Goal: Information Seeking & Learning: Learn about a topic

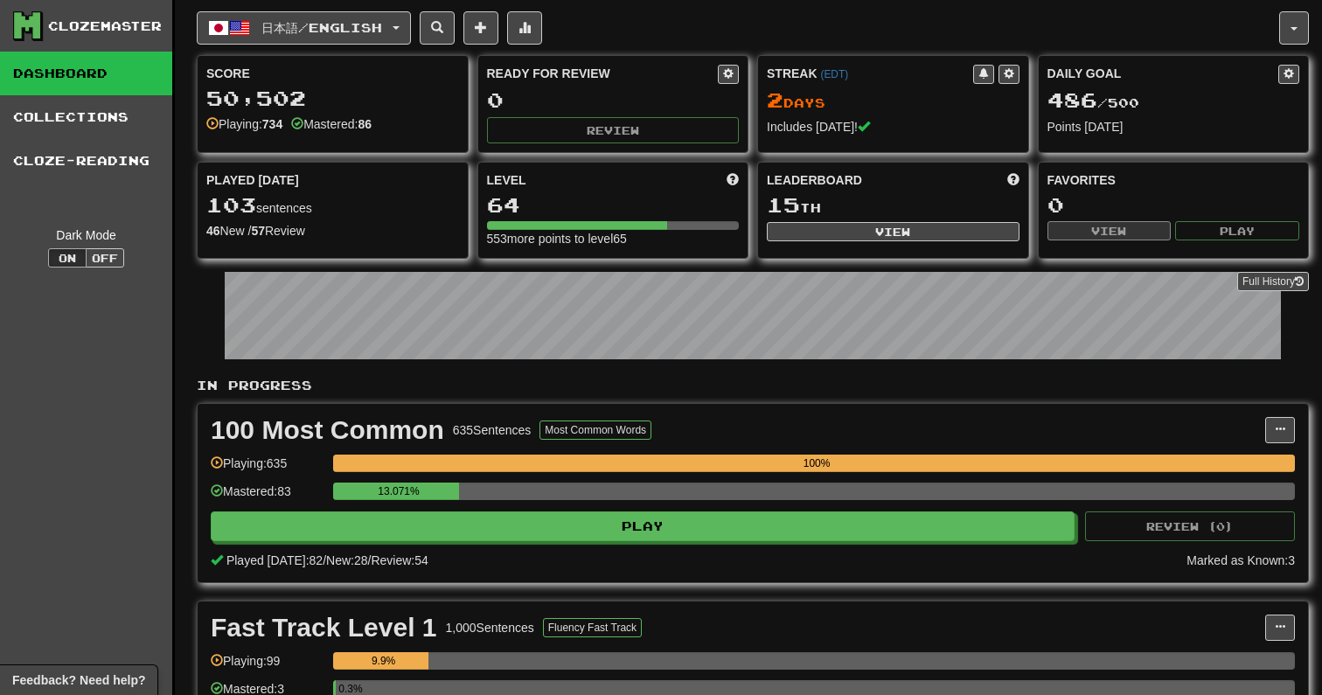
click at [60, 469] on div "Clozemaster Dashboard Collections Cloze-Reading Dark Mode On Off" at bounding box center [87, 441] width 175 height 882
click at [66, 443] on div "Clozemaster Dashboard Collections Cloze-Reading Dark Mode On Off" at bounding box center [87, 441] width 175 height 882
click at [522, 546] on div "100 Most Common 635 Sentences Most Common Words Manage Sentences Unpin from Das…" at bounding box center [753, 493] width 1110 height 178
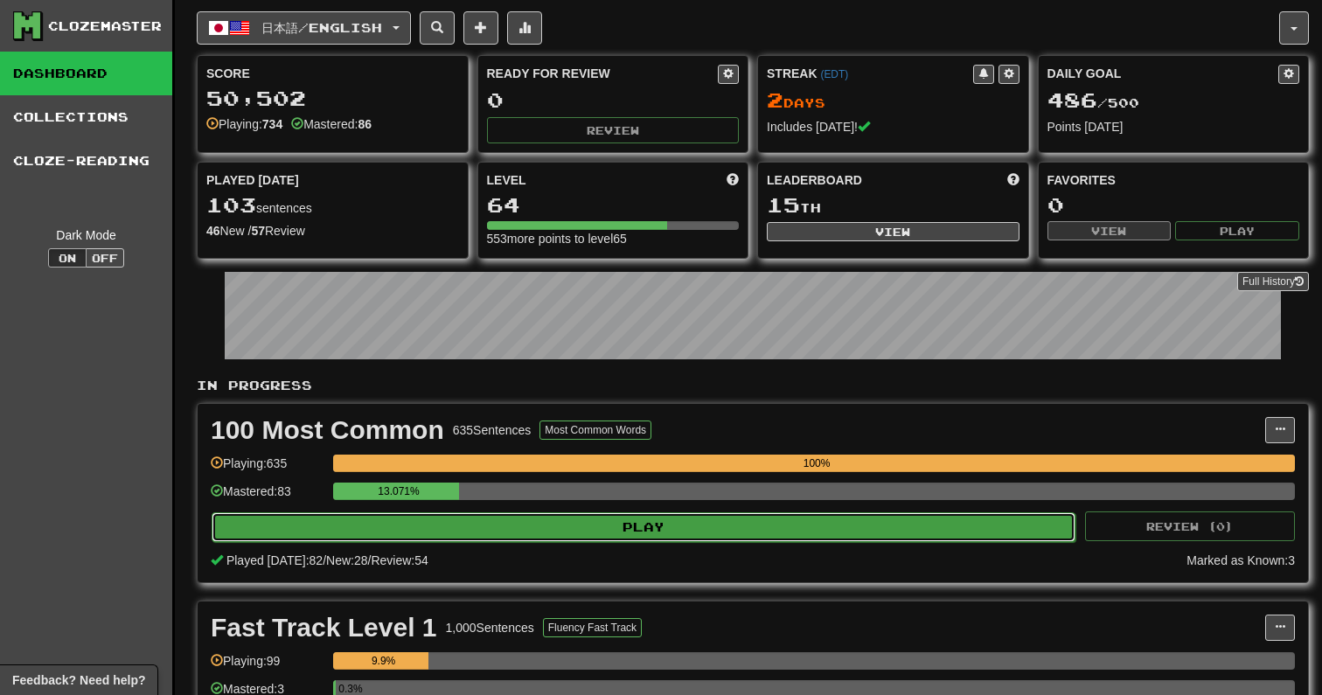
click at [528, 537] on button "Play" at bounding box center [644, 527] width 864 height 30
select select "**"
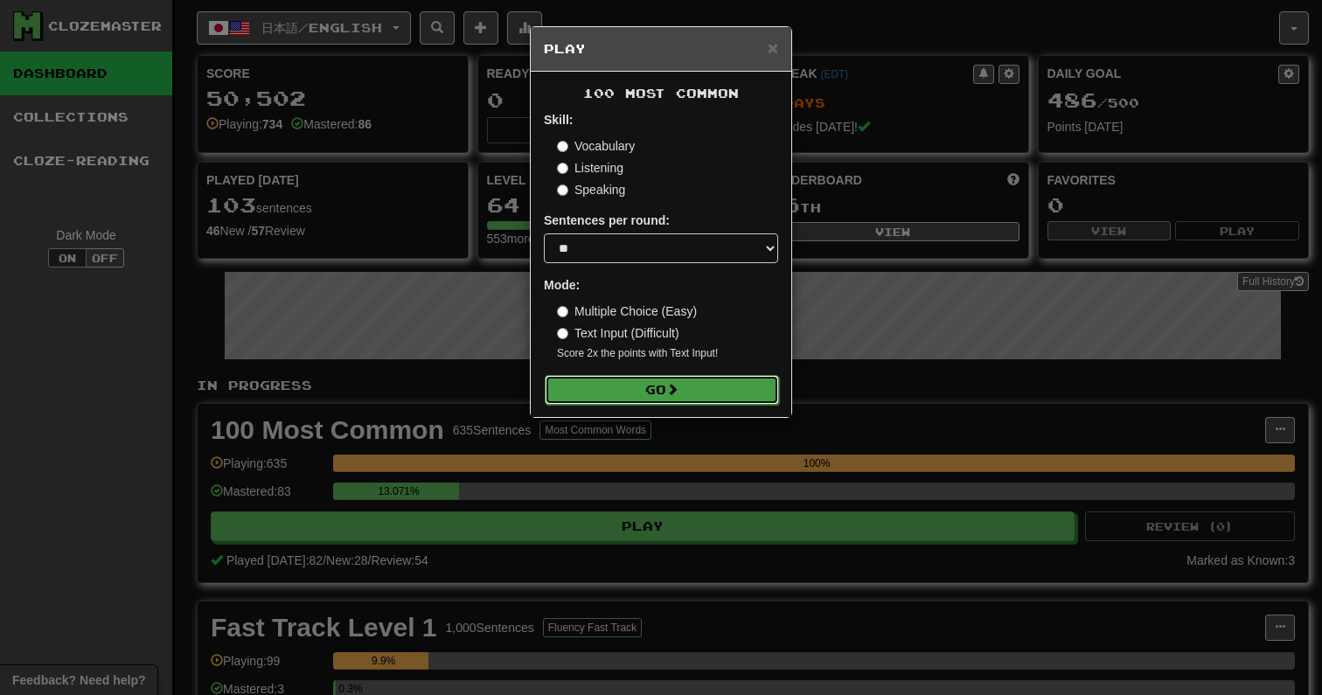
click at [636, 387] on button "Go" at bounding box center [662, 390] width 234 height 30
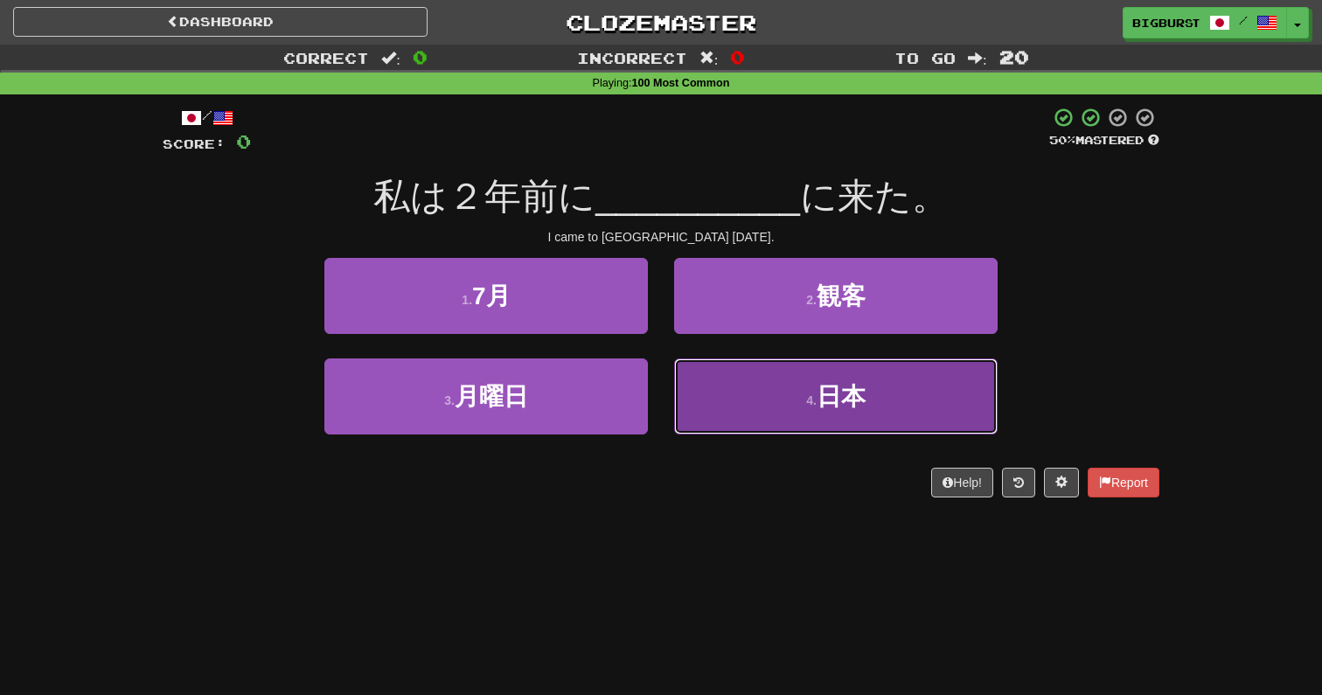
click at [804, 411] on button "4 . 日本" at bounding box center [836, 396] width 324 height 76
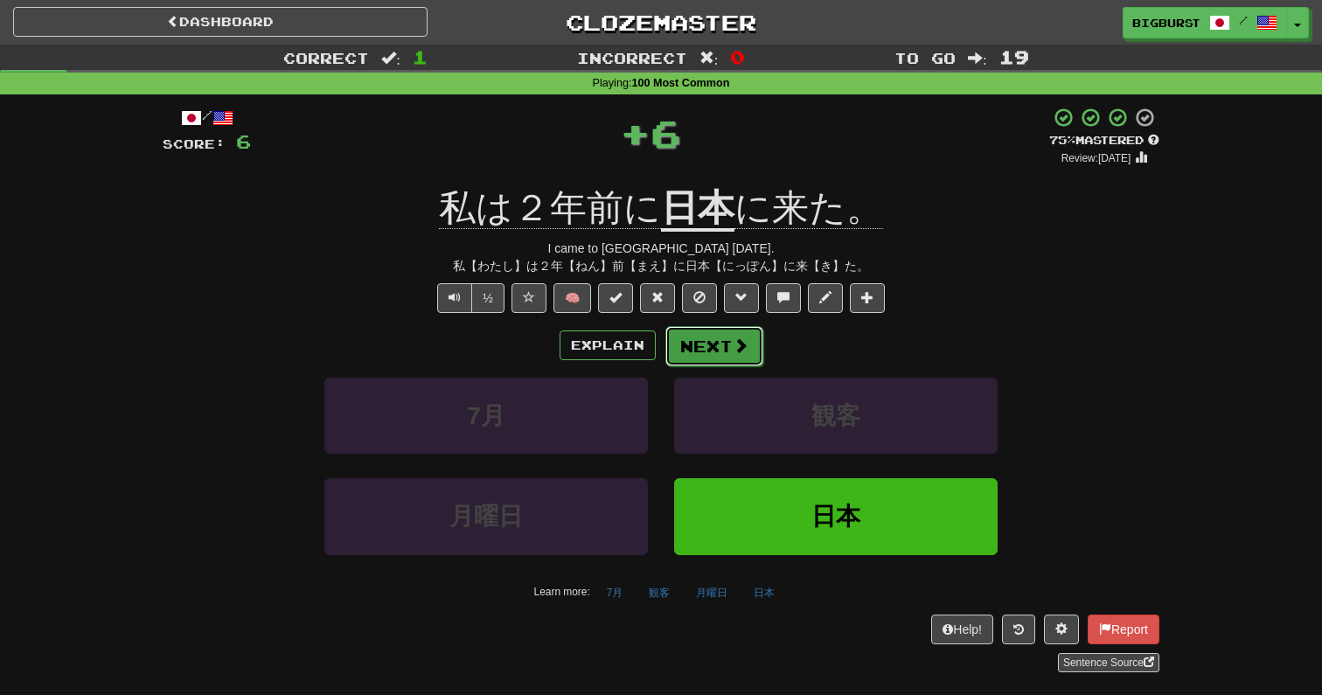
click at [706, 338] on button "Next" at bounding box center [714, 346] width 98 height 40
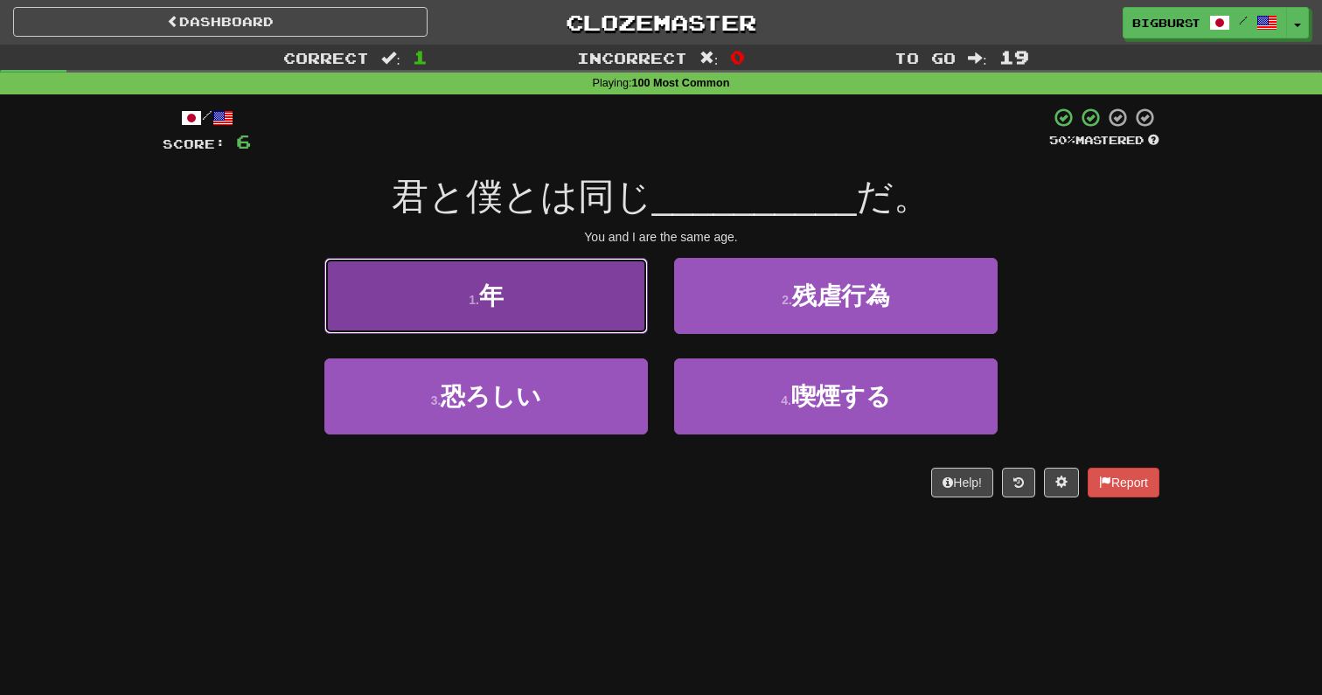
click at [526, 286] on button "1 . 年" at bounding box center [486, 296] width 324 height 76
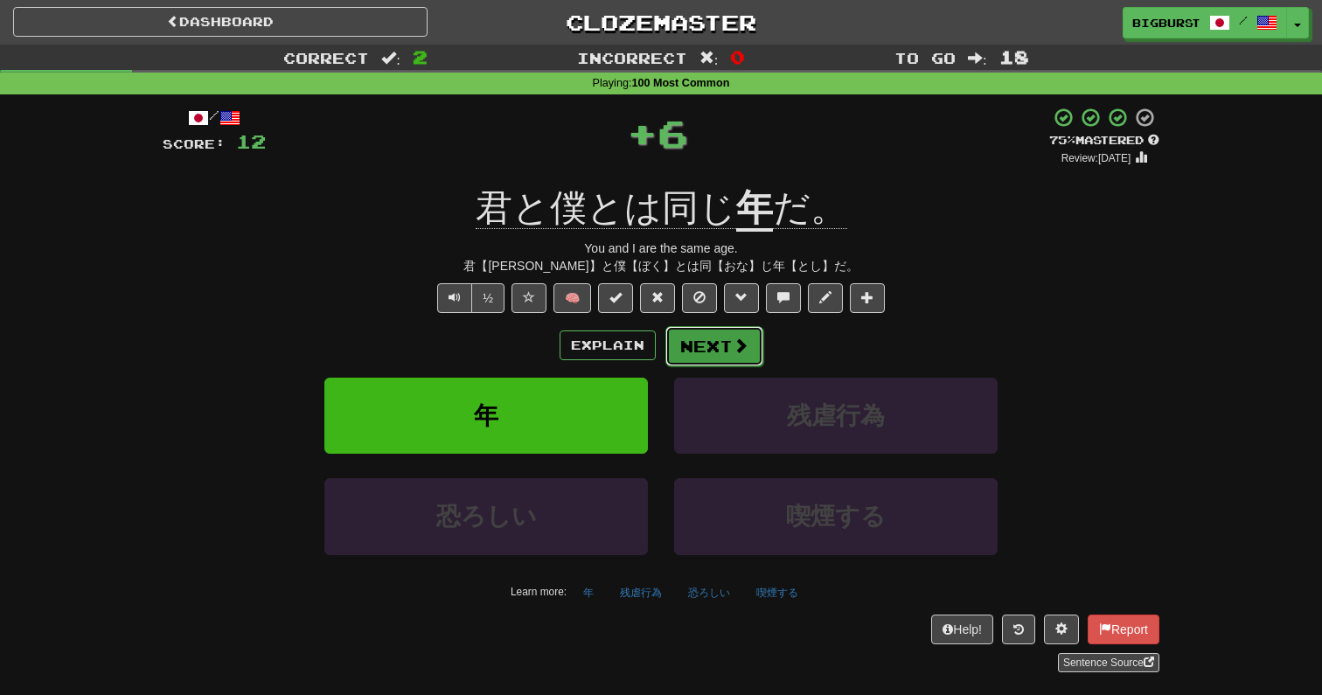
click at [686, 343] on button "Next" at bounding box center [714, 346] width 98 height 40
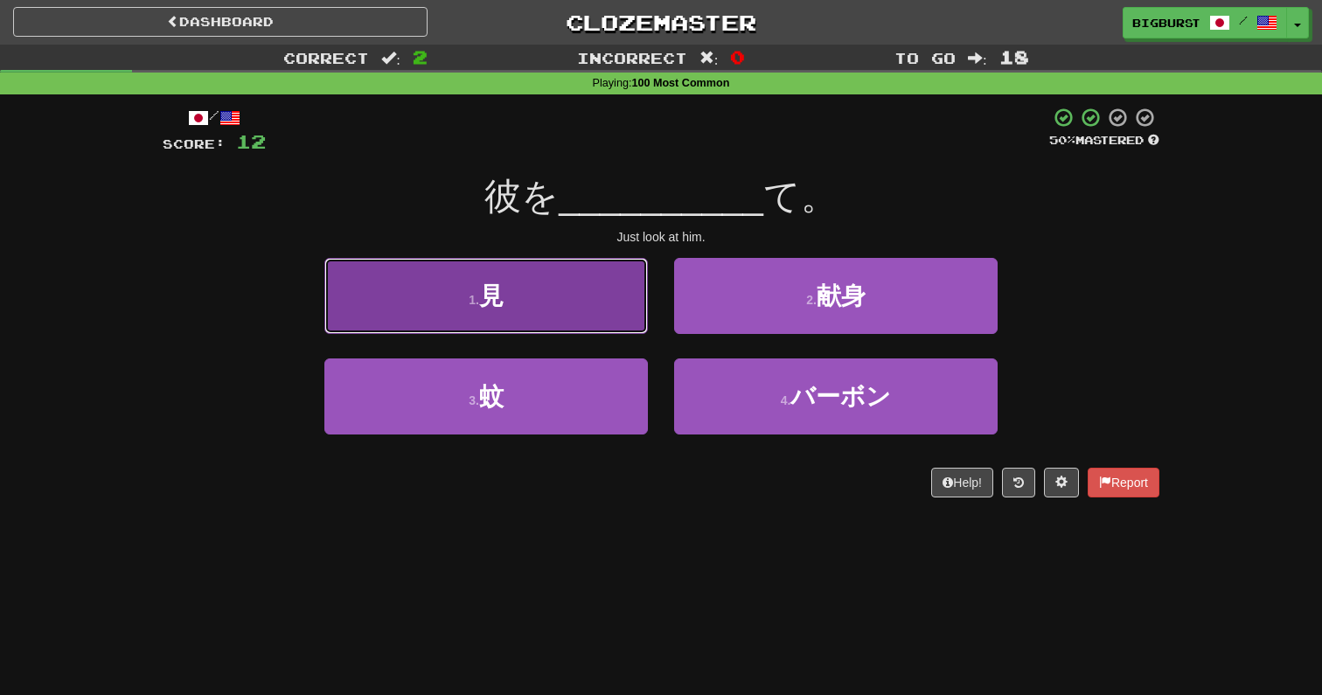
click at [577, 268] on button "1 . 見" at bounding box center [486, 296] width 324 height 76
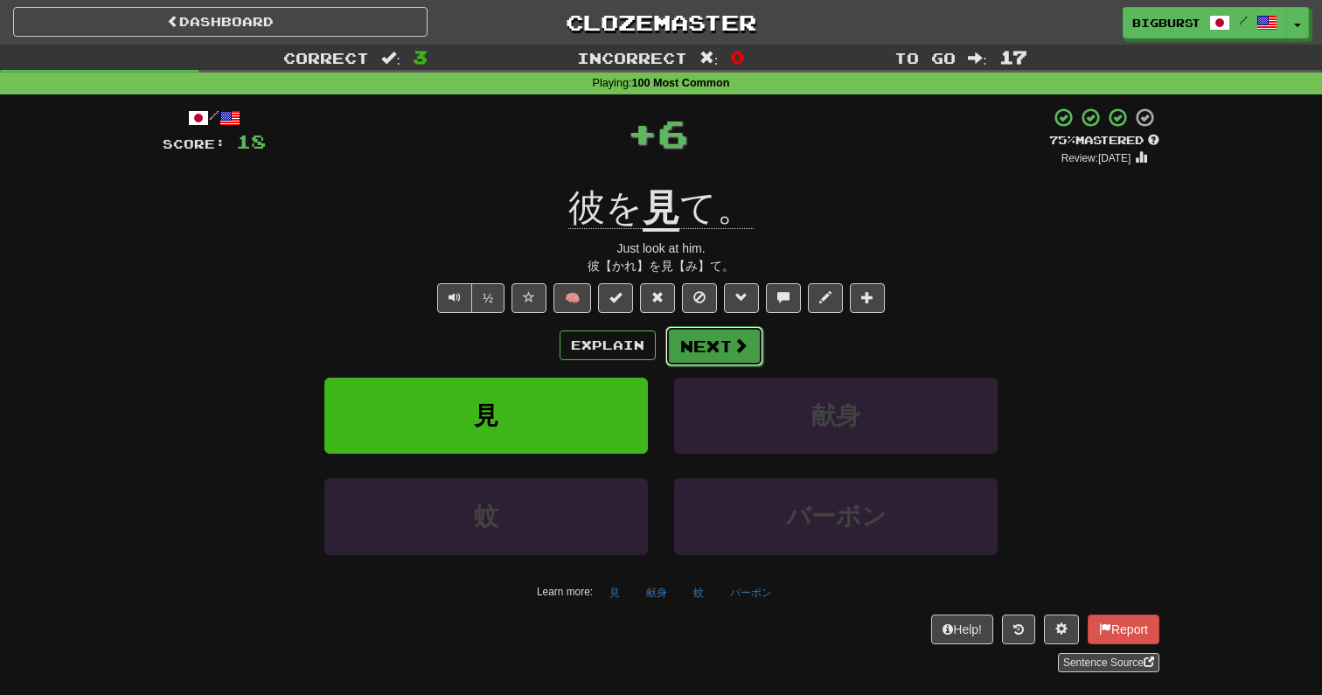
click at [703, 340] on button "Next" at bounding box center [714, 346] width 98 height 40
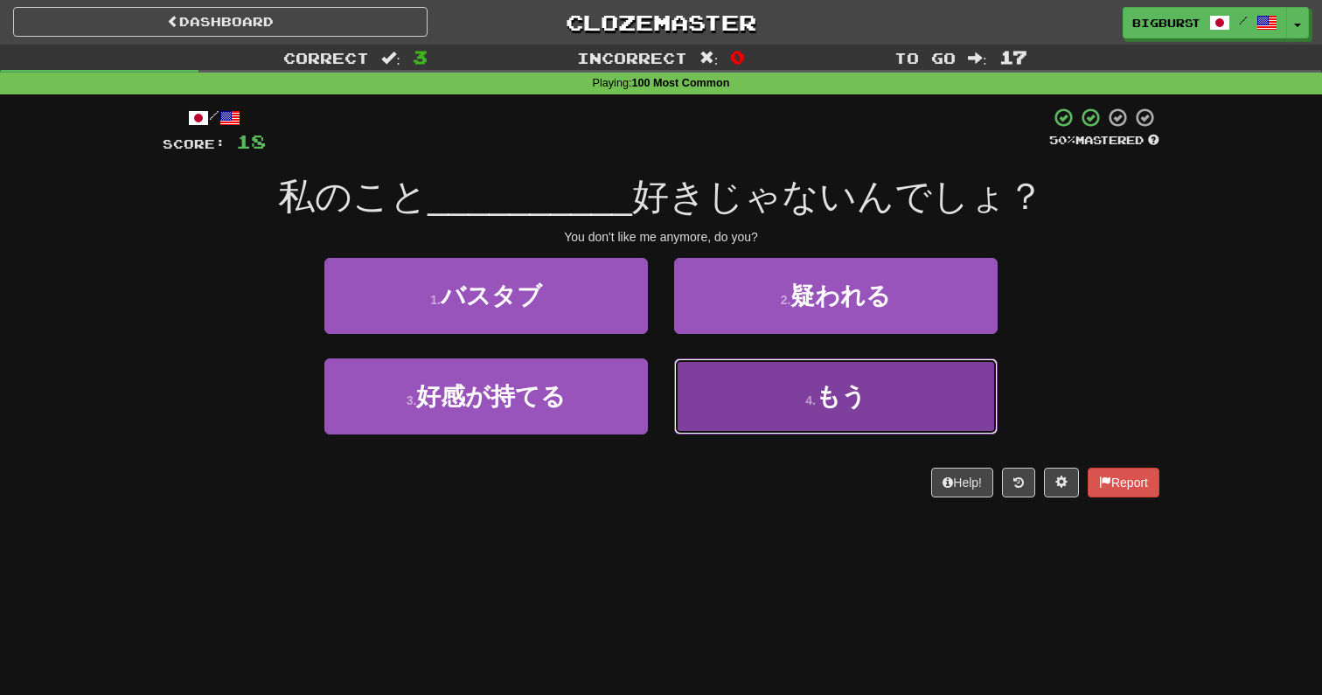
click at [776, 430] on button "4 . もう" at bounding box center [836, 396] width 324 height 76
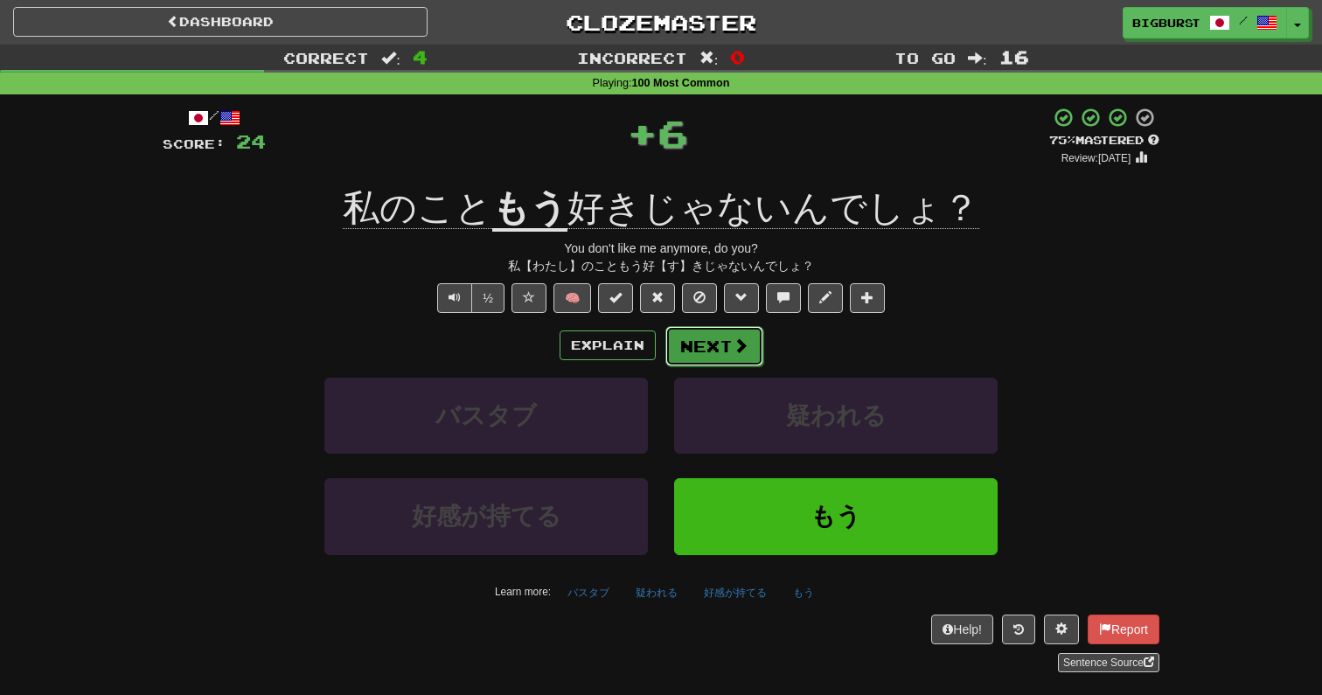
click at [722, 335] on button "Next" at bounding box center [714, 346] width 98 height 40
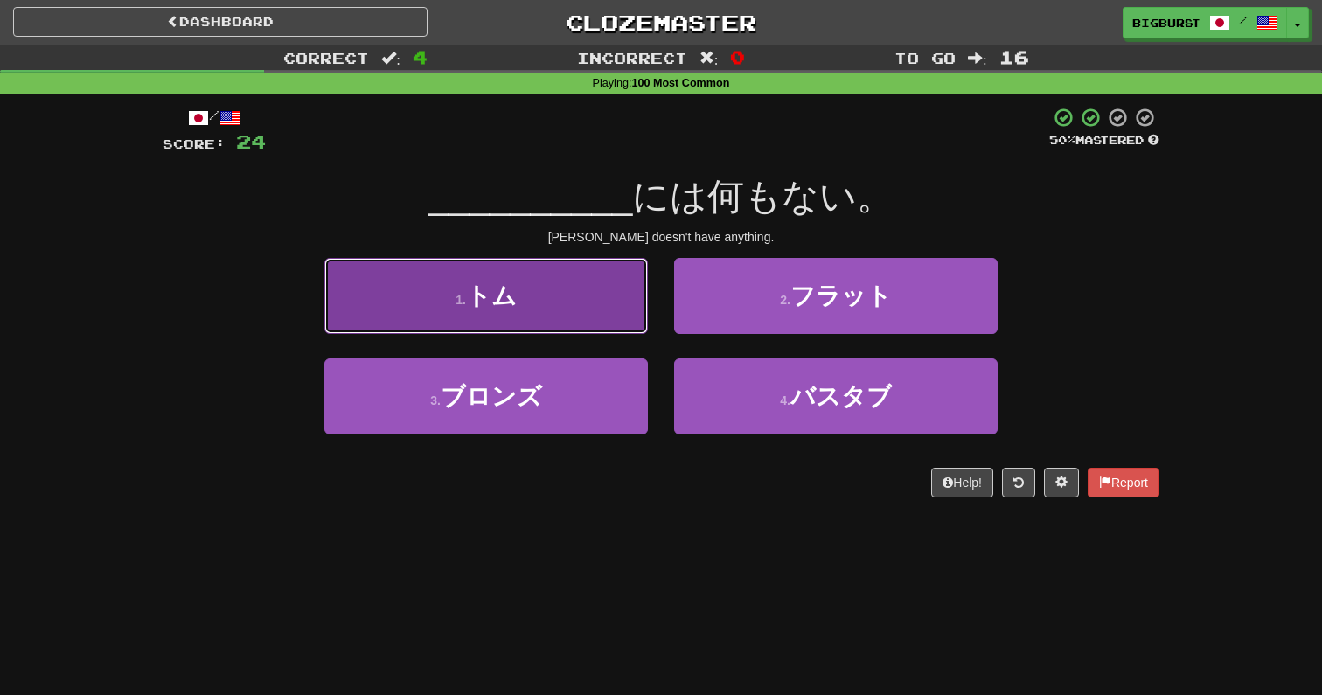
click at [548, 303] on button "1 . トム" at bounding box center [486, 296] width 324 height 76
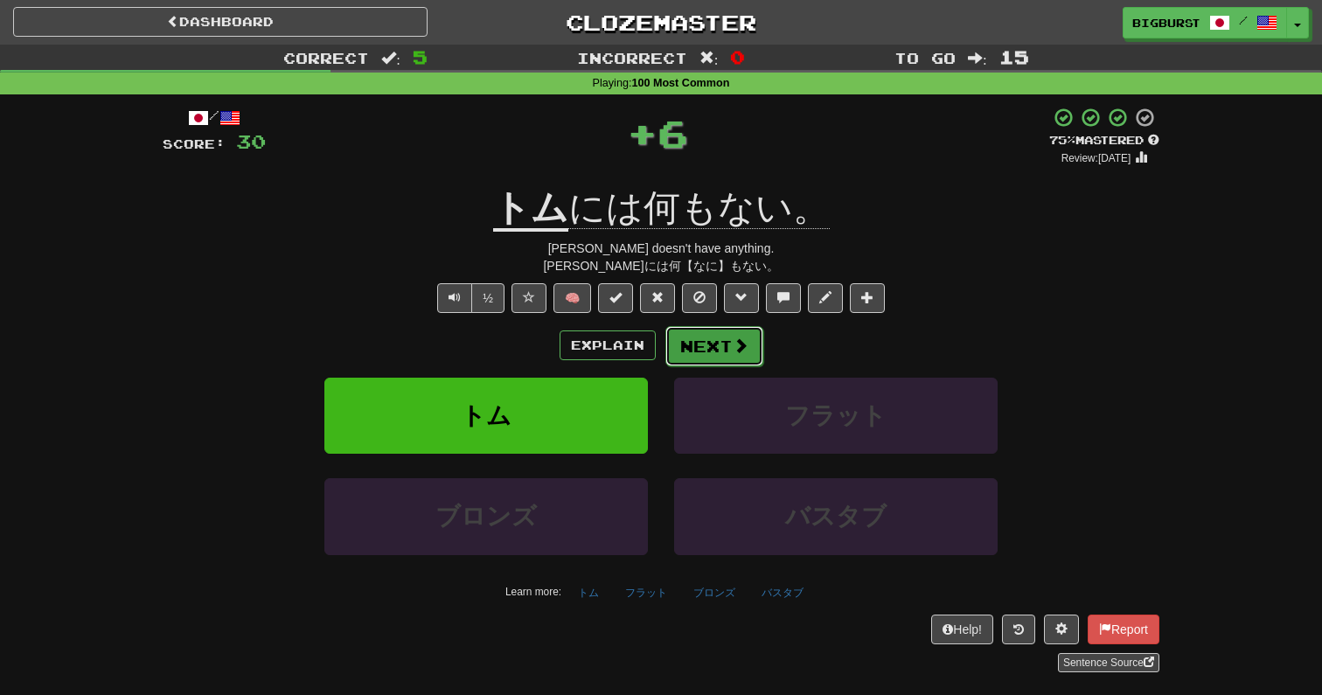
click at [688, 345] on button "Next" at bounding box center [714, 346] width 98 height 40
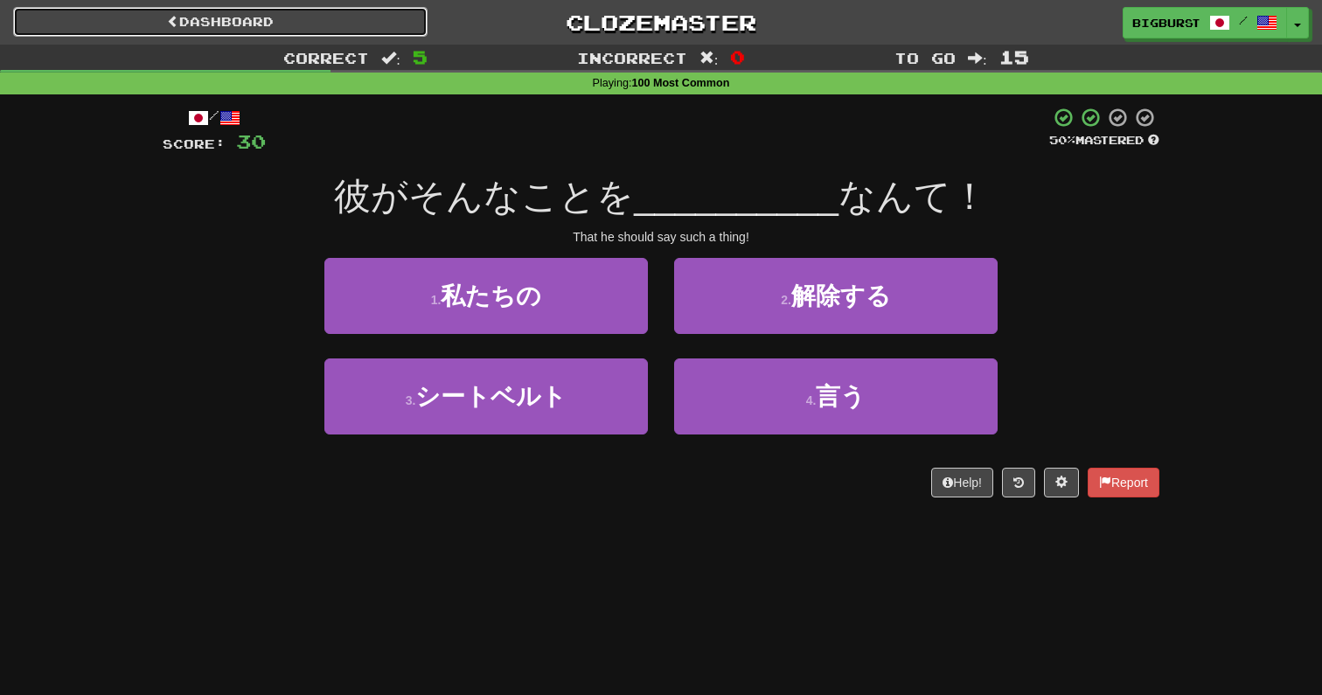
click at [302, 20] on link "Dashboard" at bounding box center [220, 22] width 414 height 30
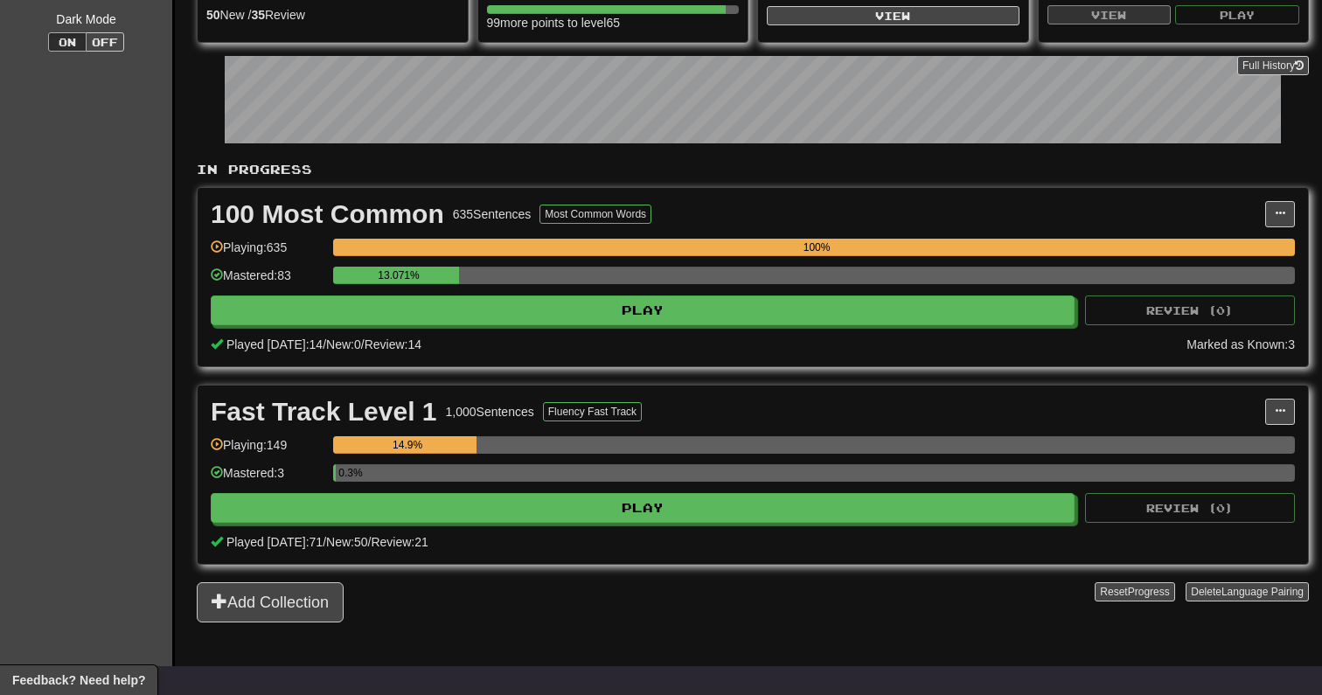
scroll to position [224, 0]
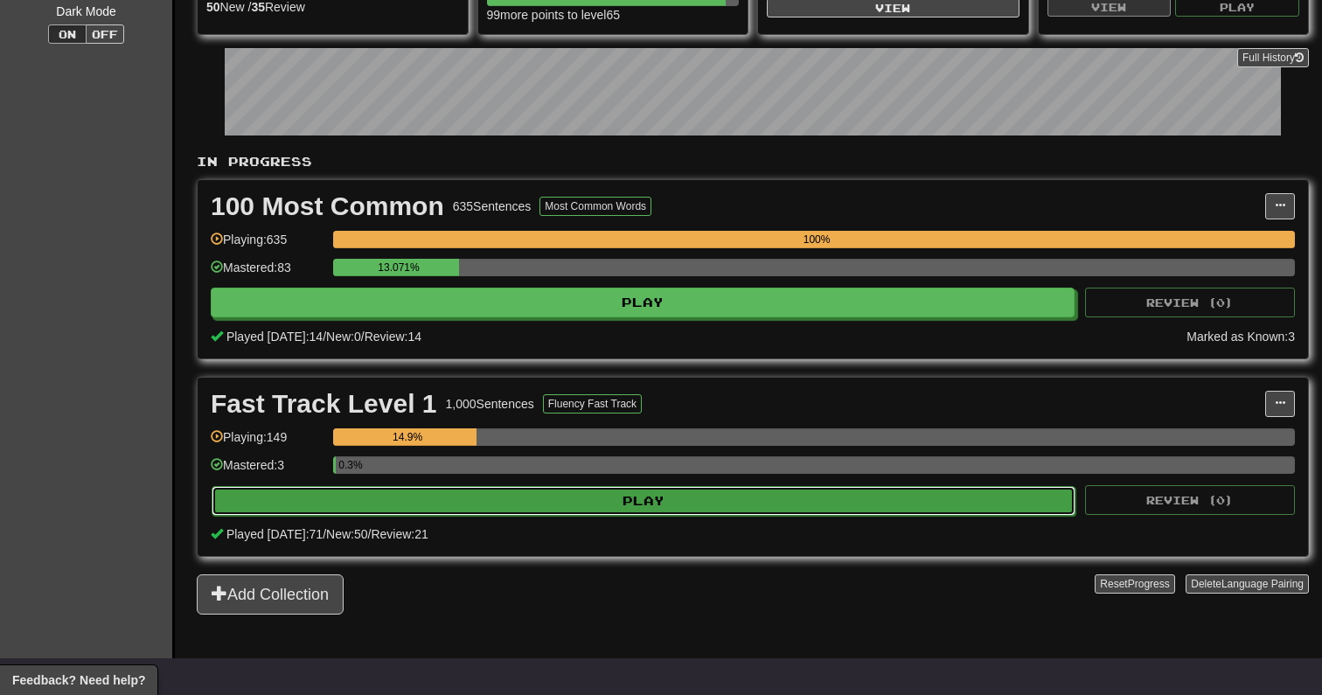
click at [623, 497] on button "Play" at bounding box center [644, 501] width 864 height 30
select select "**"
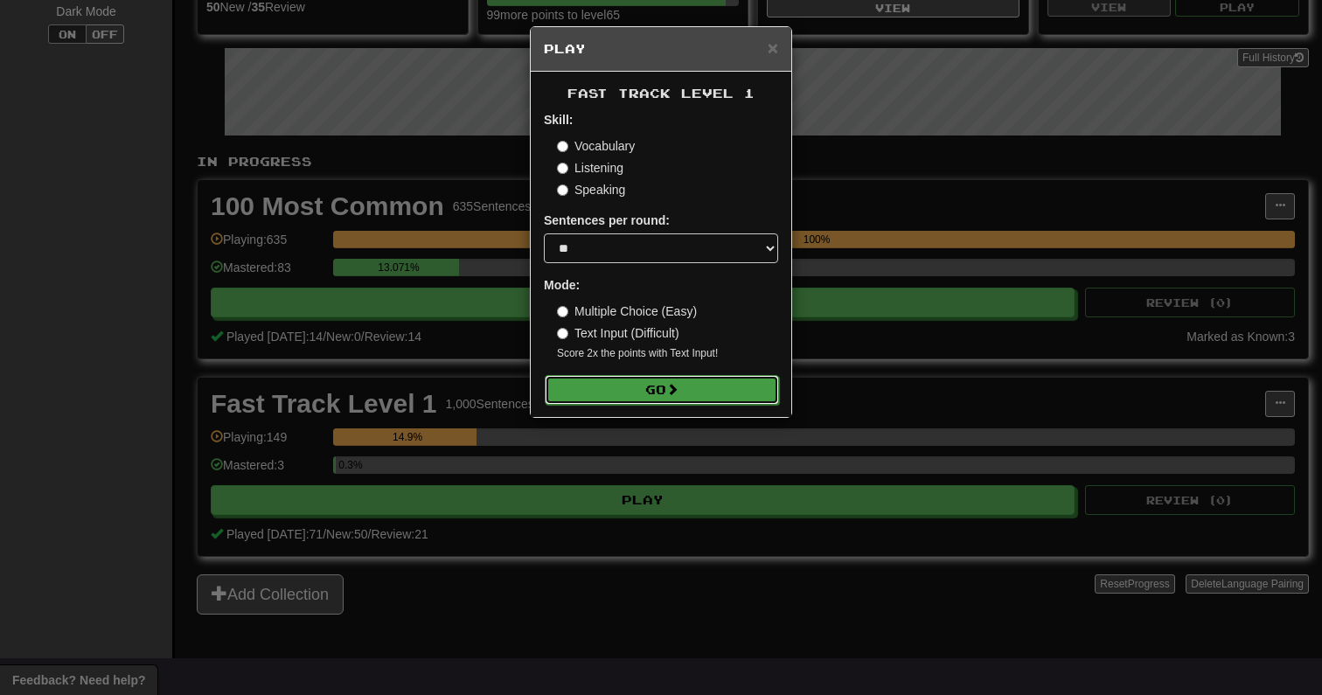
click at [653, 393] on button "Go" at bounding box center [662, 390] width 234 height 30
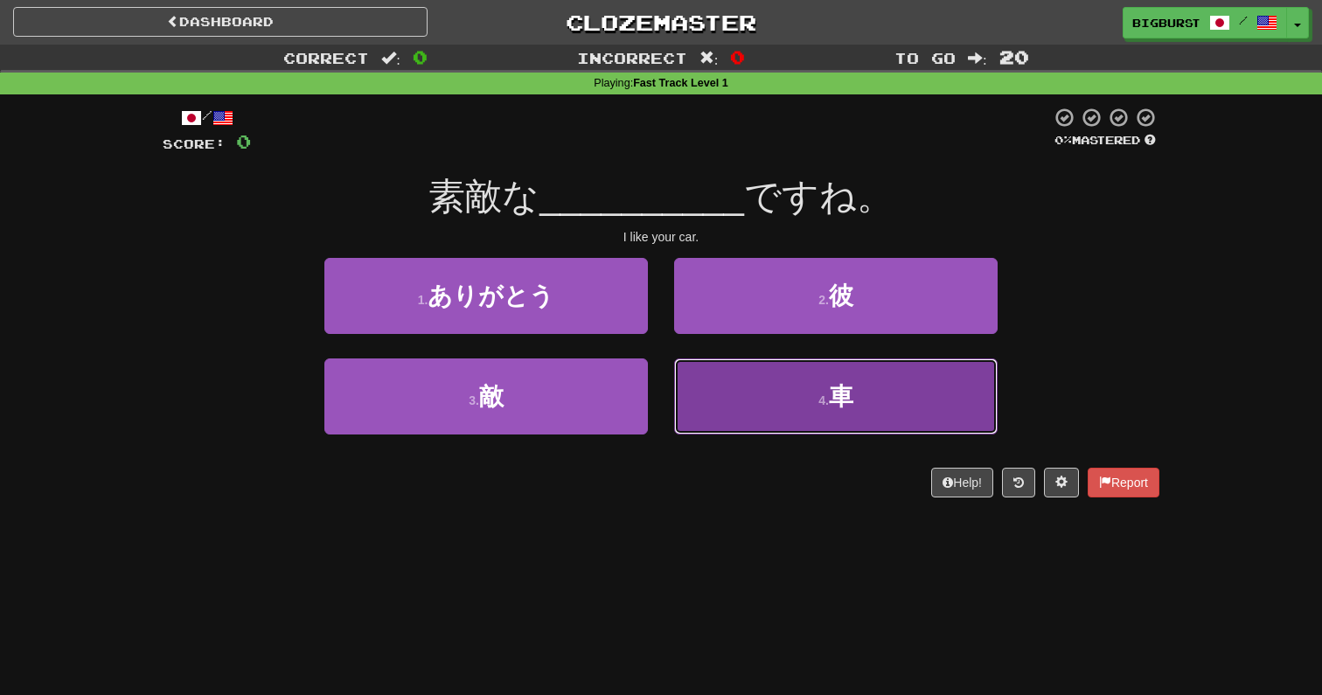
click at [734, 380] on button "4 . 車" at bounding box center [836, 396] width 324 height 76
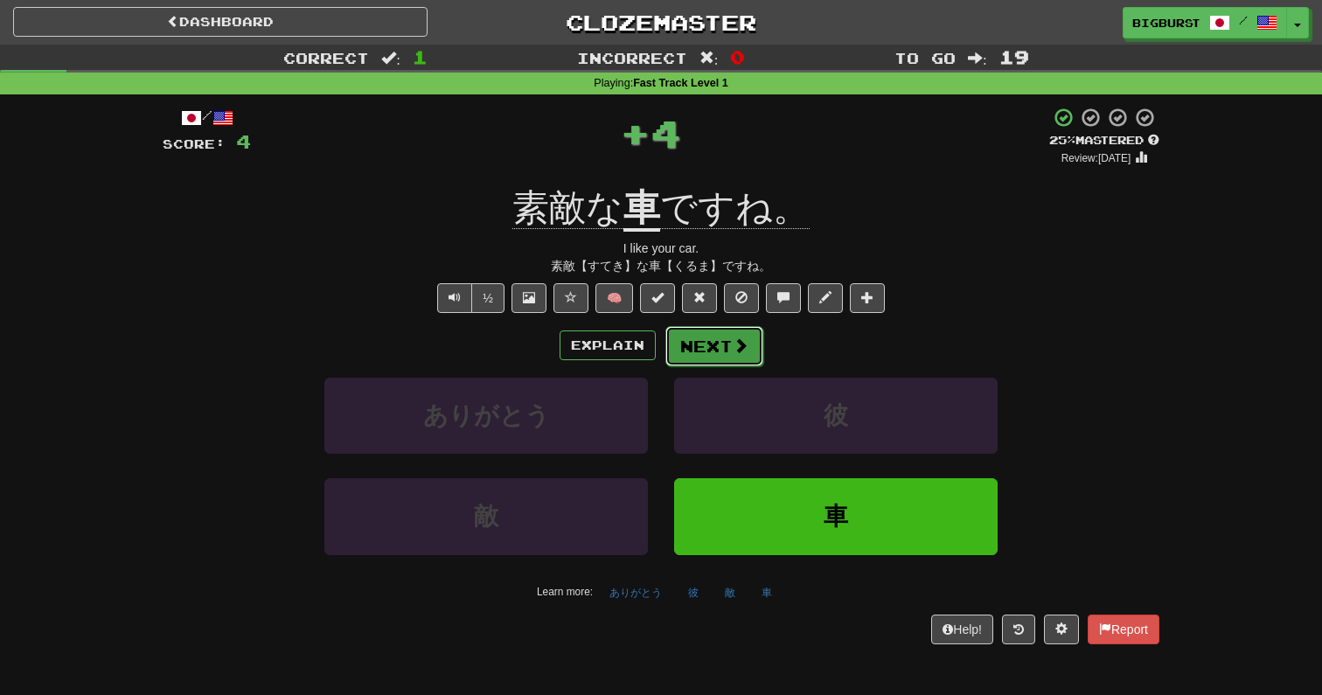
click at [706, 337] on button "Next" at bounding box center [714, 346] width 98 height 40
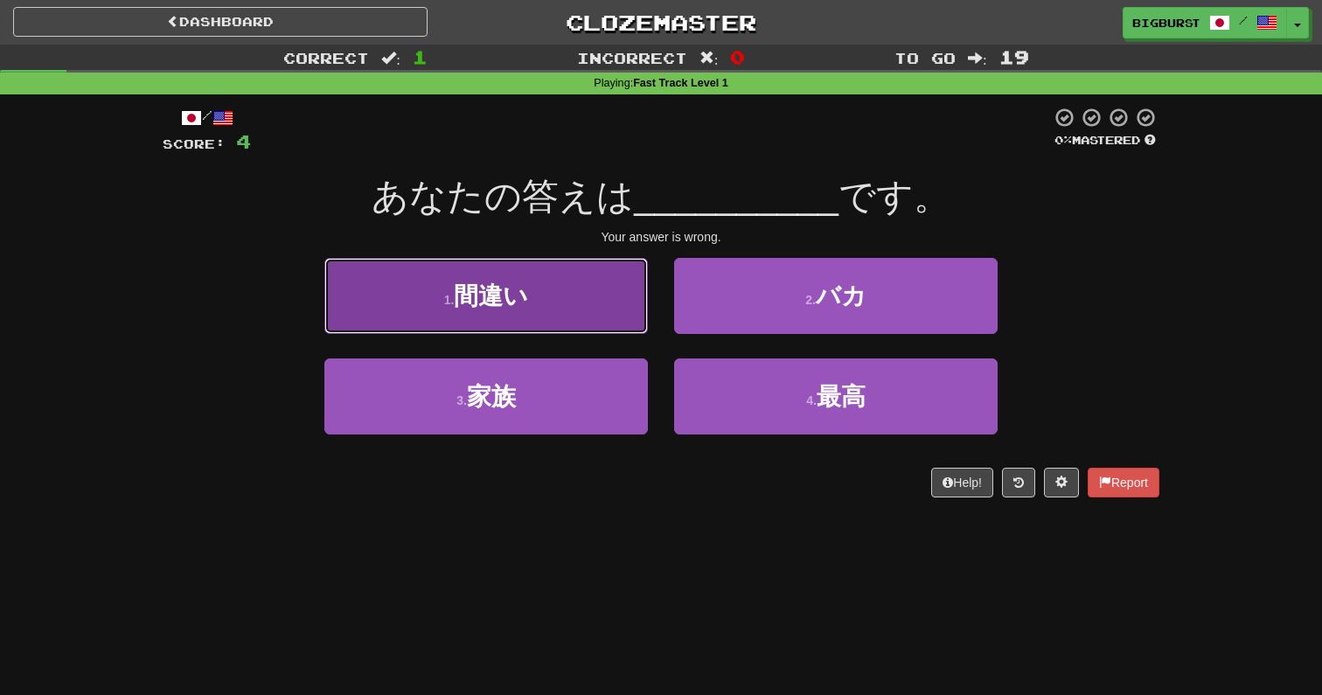
click at [591, 295] on button "1 . 間違い" at bounding box center [486, 296] width 324 height 76
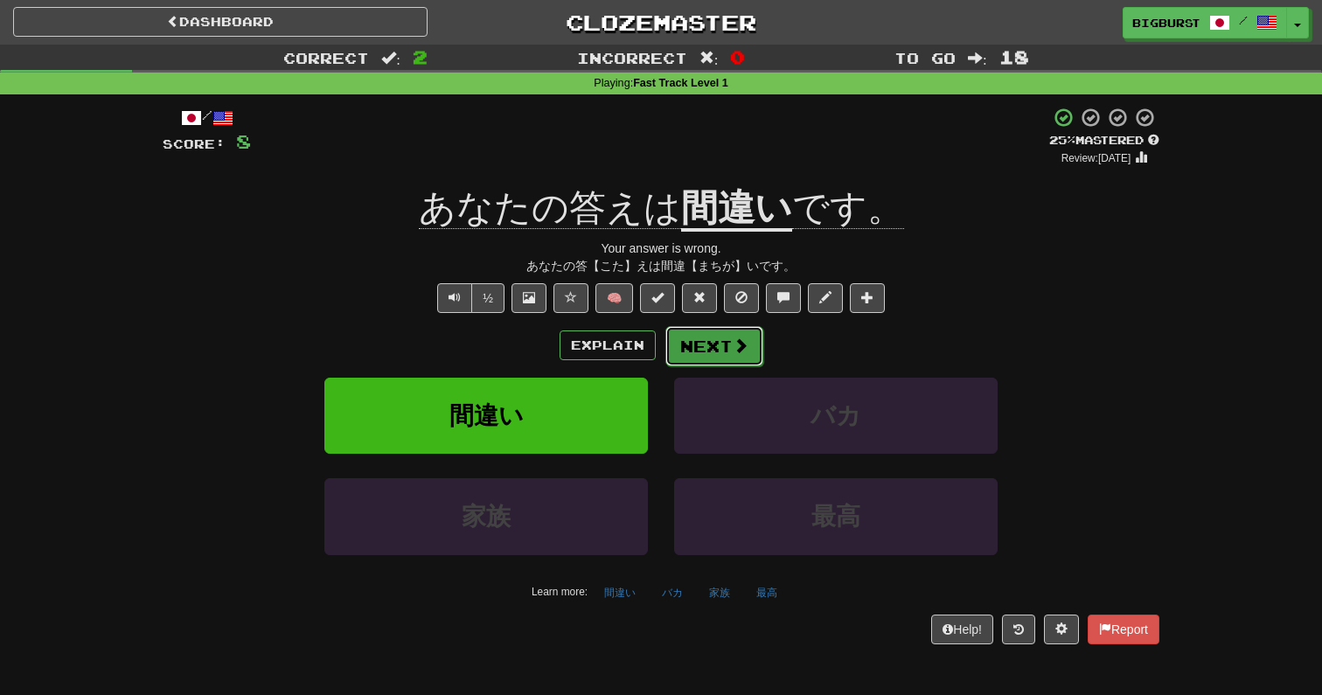
click at [707, 346] on button "Next" at bounding box center [714, 346] width 98 height 40
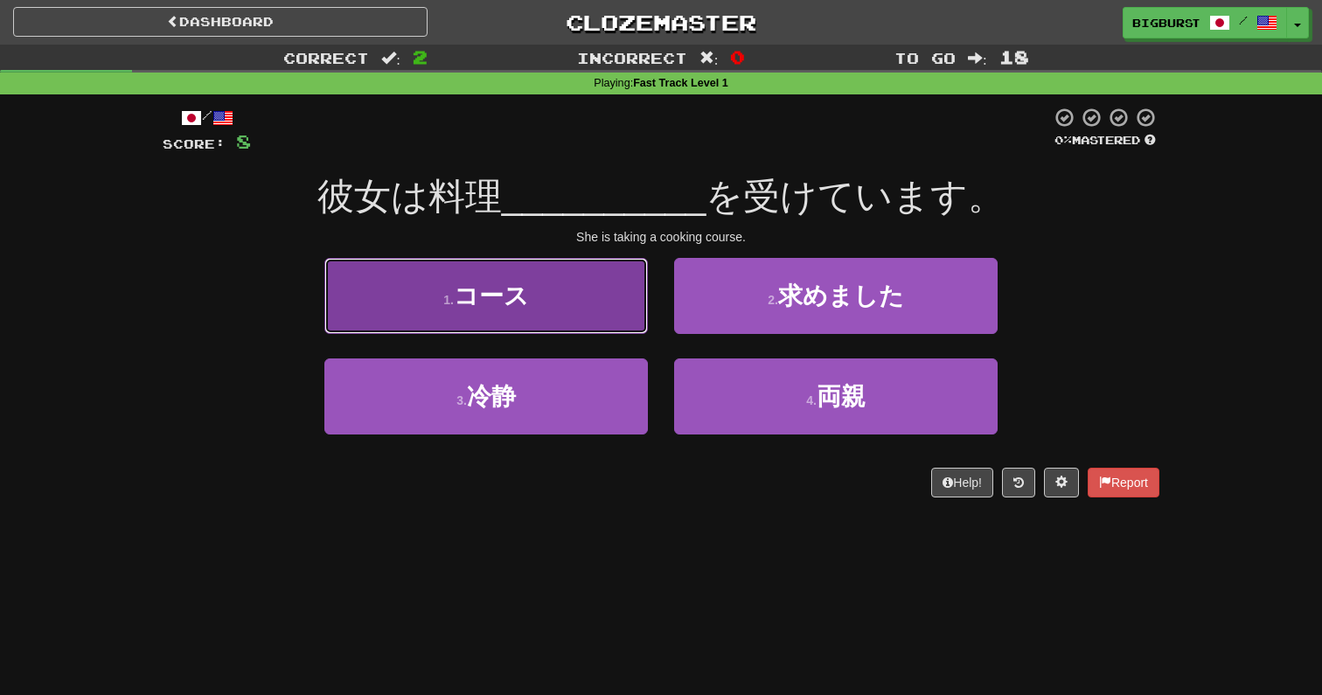
click at [576, 315] on button "1 . コース" at bounding box center [486, 296] width 324 height 76
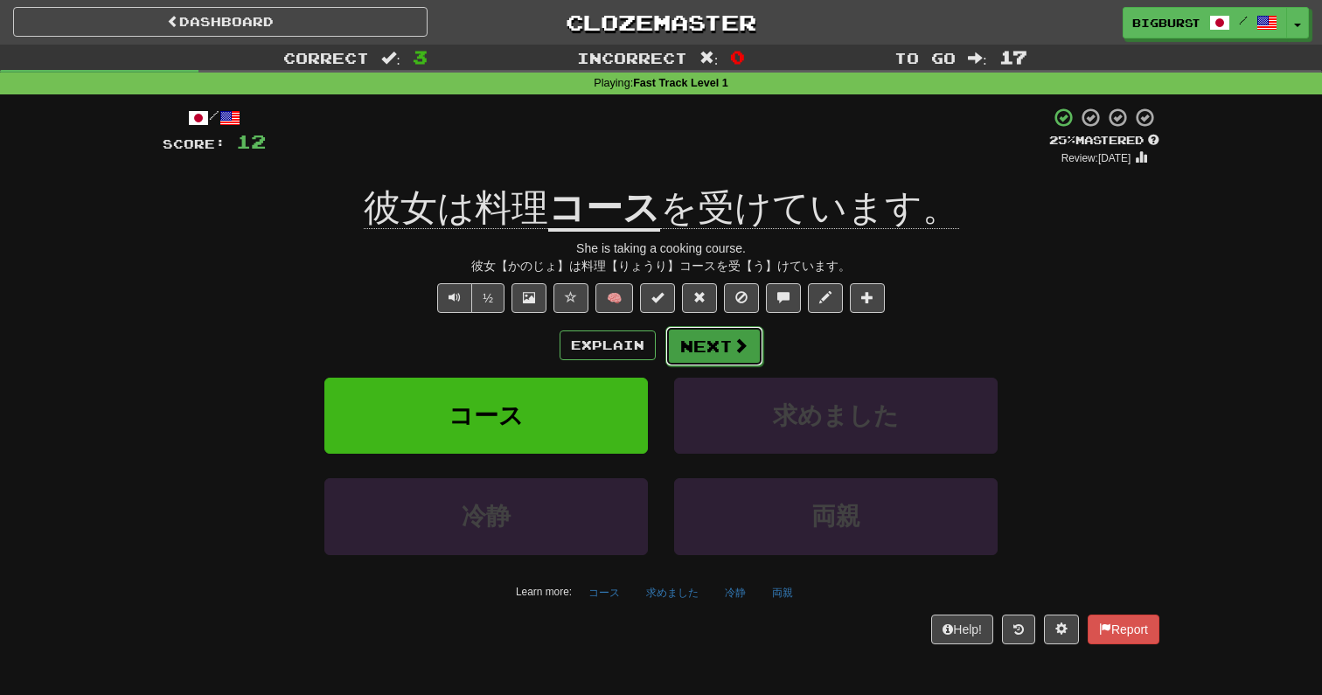
click at [743, 351] on span at bounding box center [741, 346] width 16 height 16
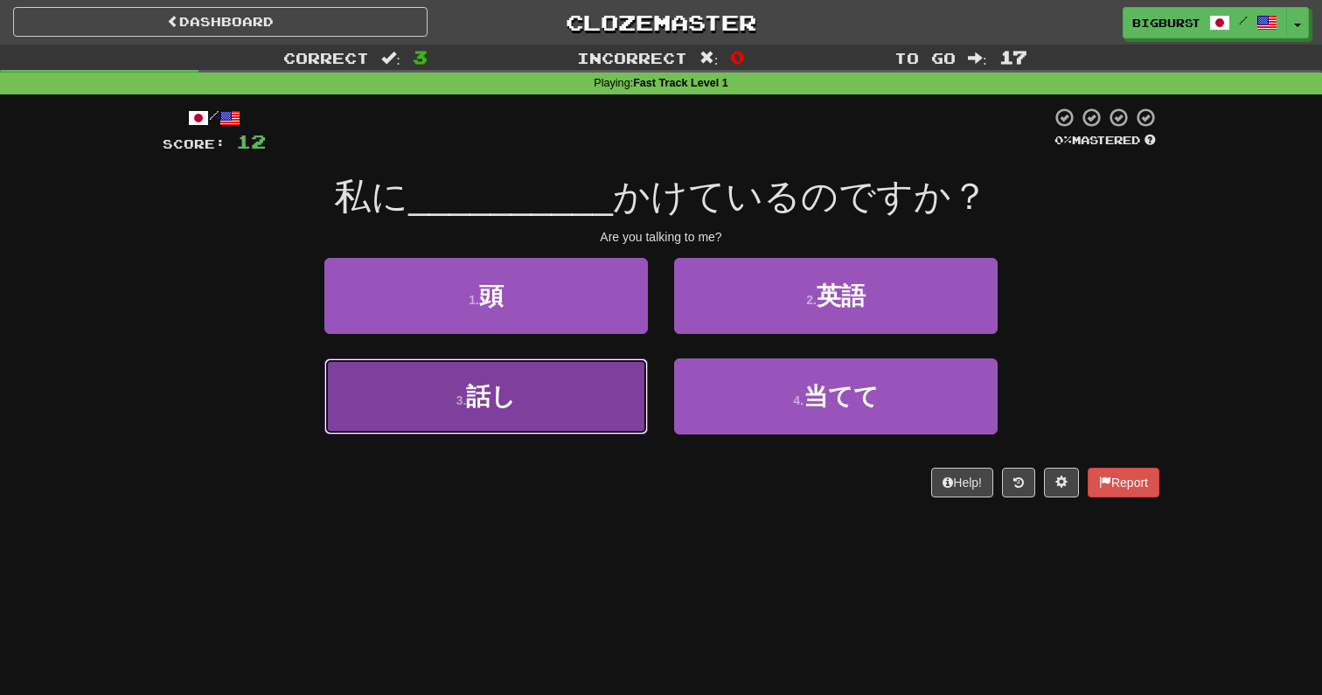
click at [614, 373] on button "3 . 話し" at bounding box center [486, 396] width 324 height 76
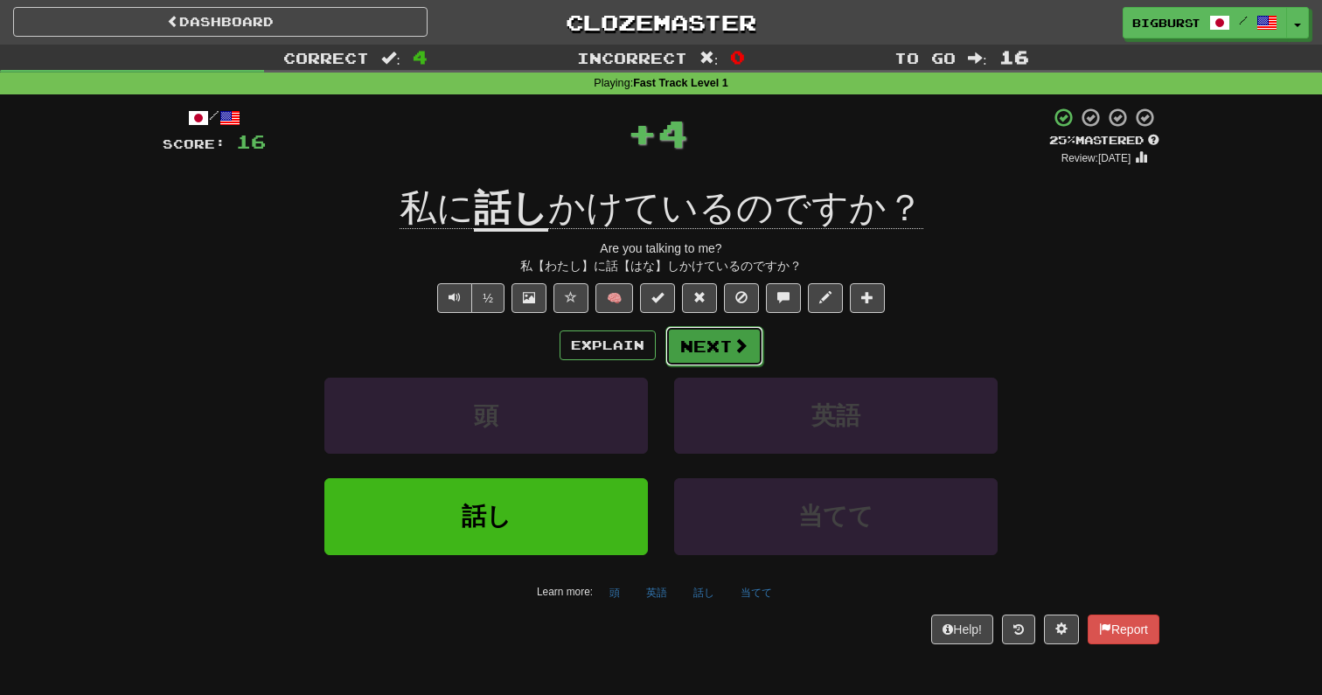
click at [709, 345] on button "Next" at bounding box center [714, 346] width 98 height 40
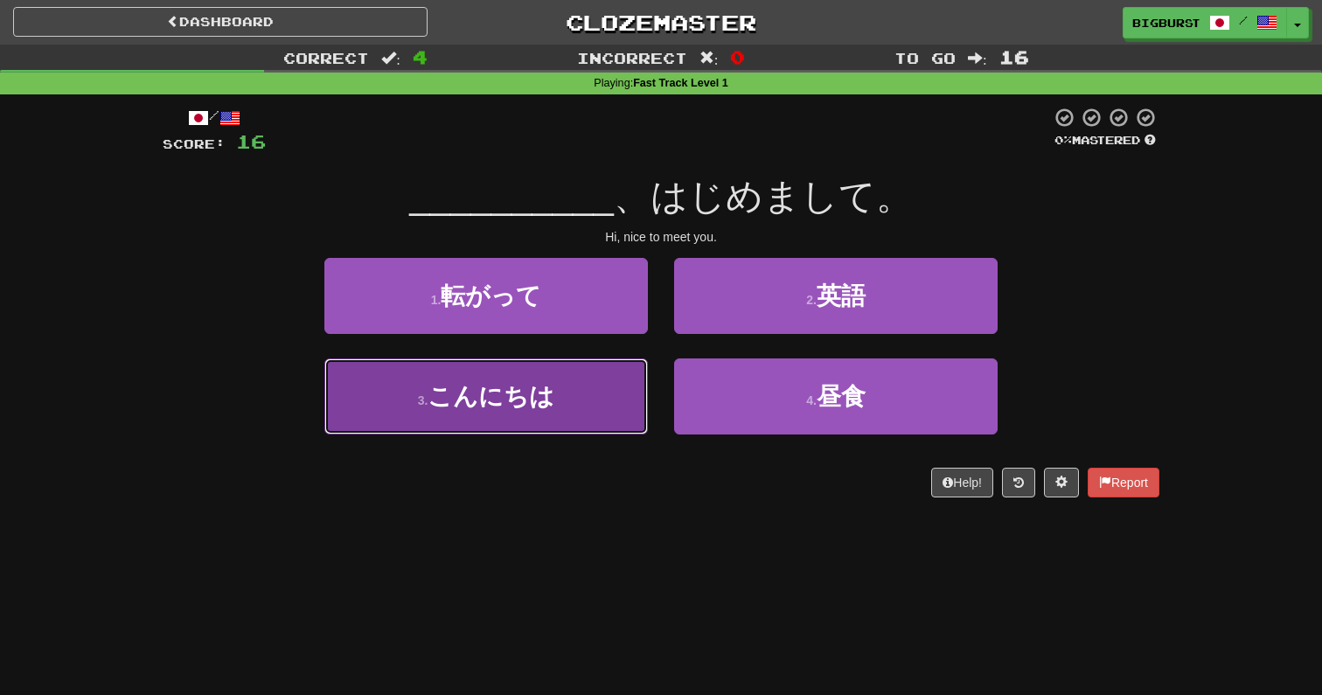
click at [564, 393] on button "3 . こんにちは" at bounding box center [486, 396] width 324 height 76
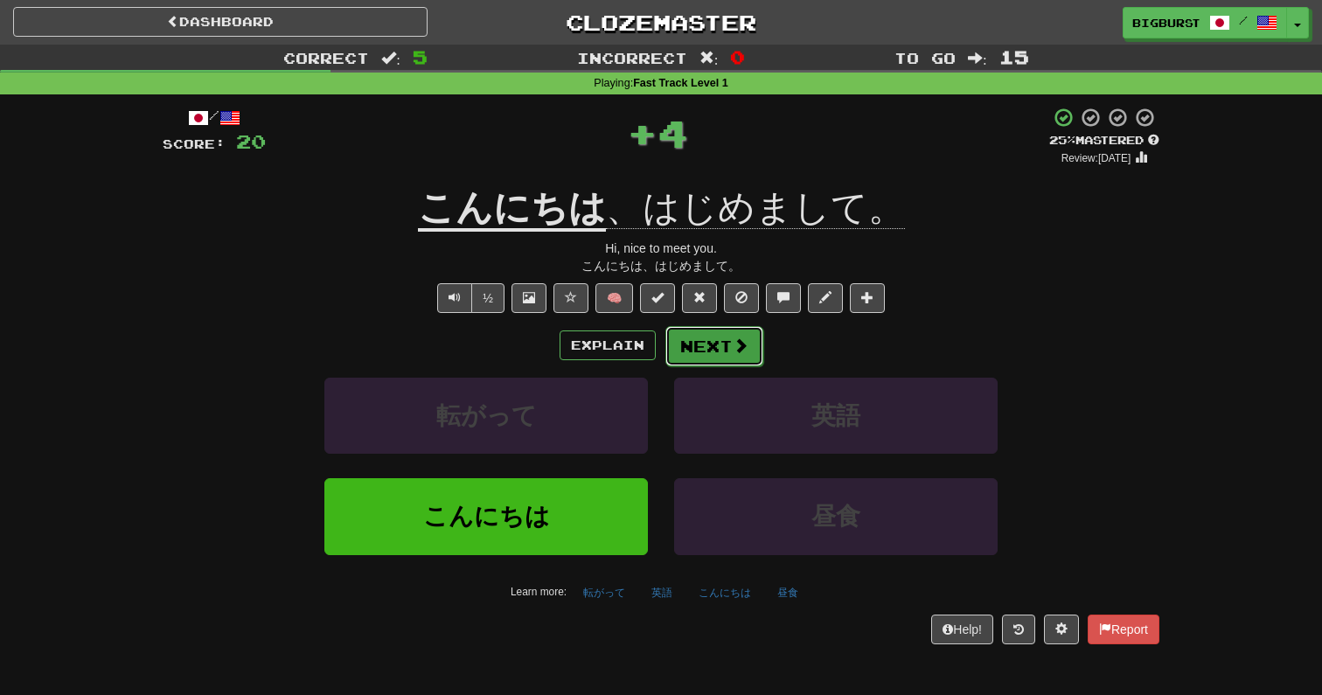
click at [706, 339] on button "Next" at bounding box center [714, 346] width 98 height 40
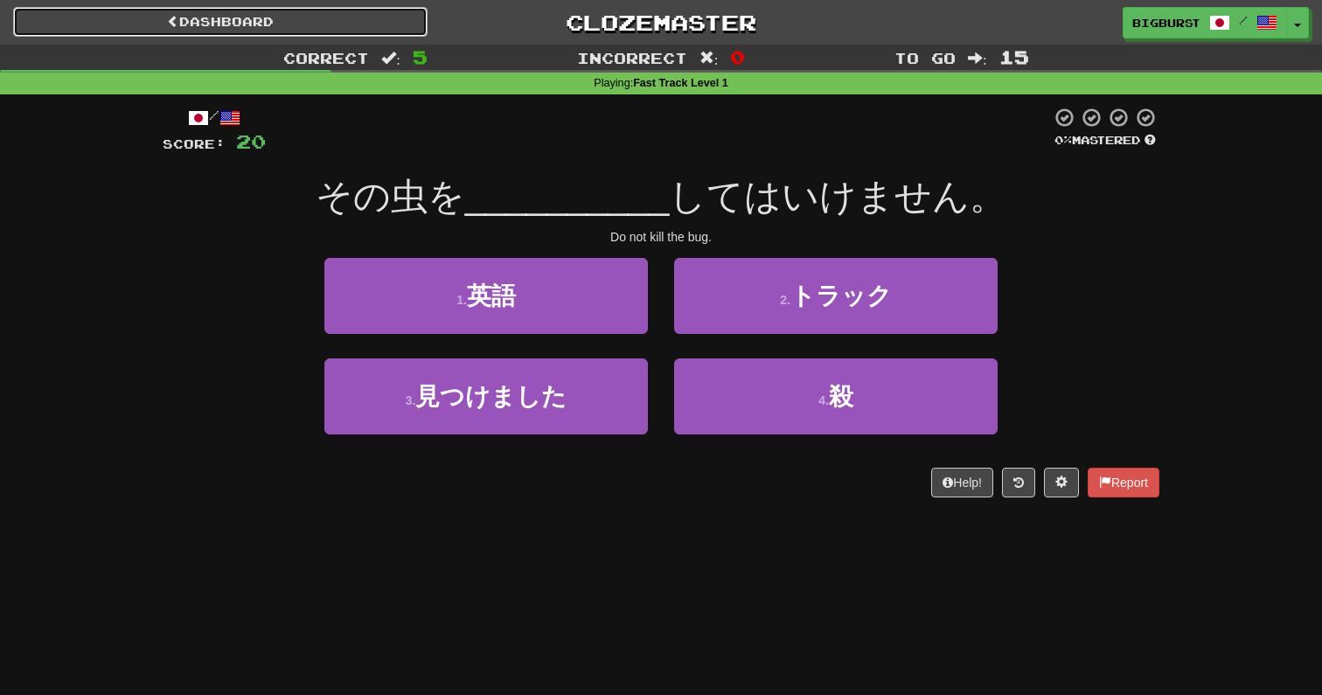
click at [345, 14] on link "Dashboard" at bounding box center [220, 22] width 414 height 30
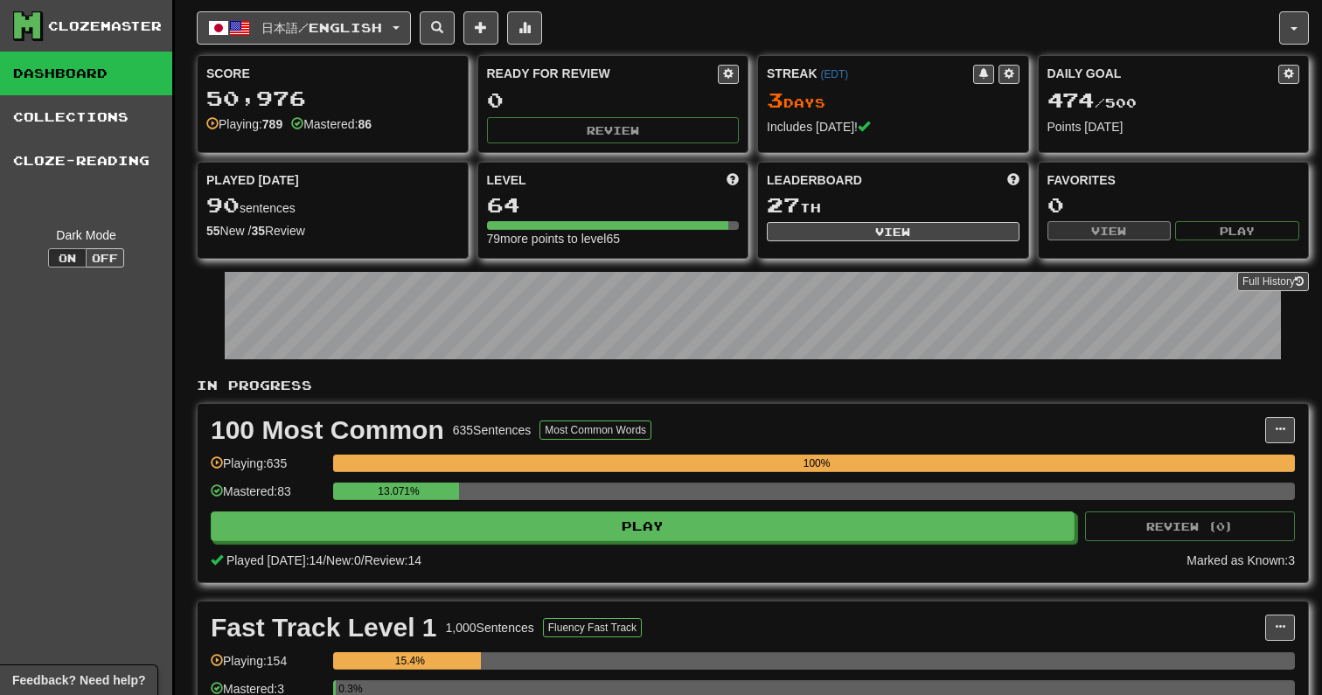
click at [552, 543] on div "100 Most Common 635 Sentences Most Common Words Manage Sentences Unpin from Das…" at bounding box center [753, 493] width 1110 height 178
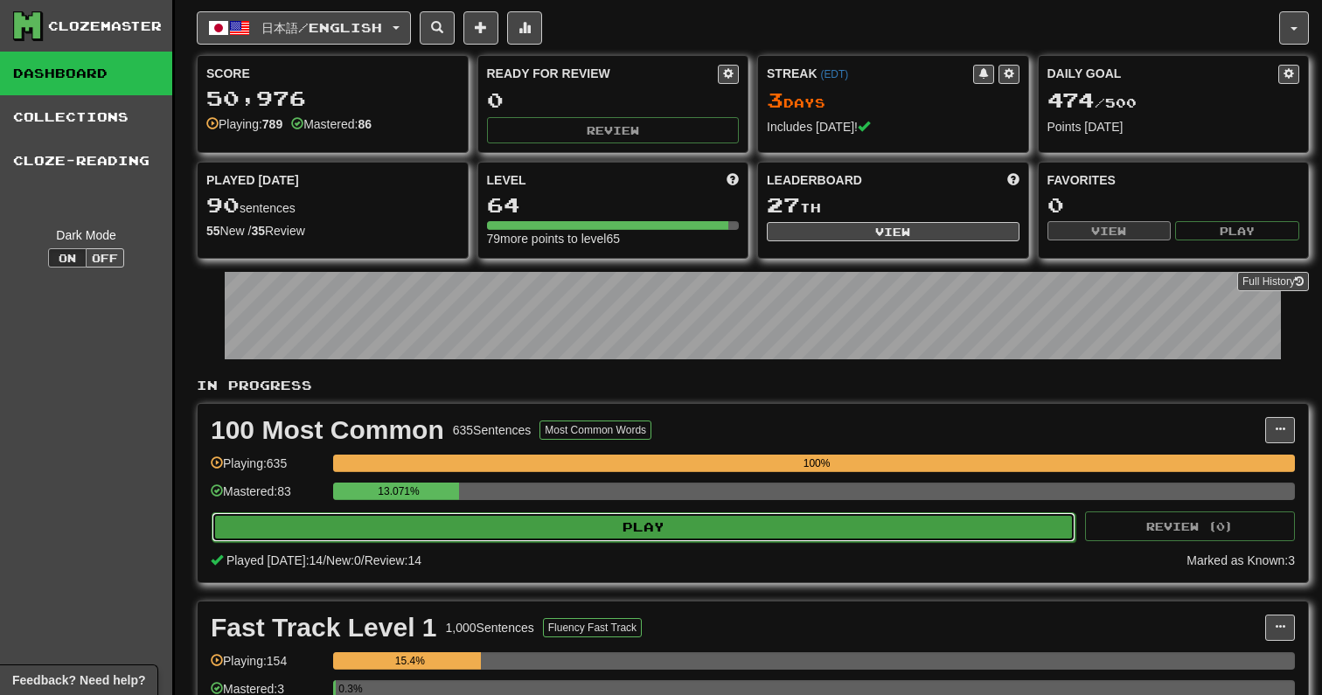
click at [637, 531] on button "Play" at bounding box center [644, 527] width 864 height 30
select select "**"
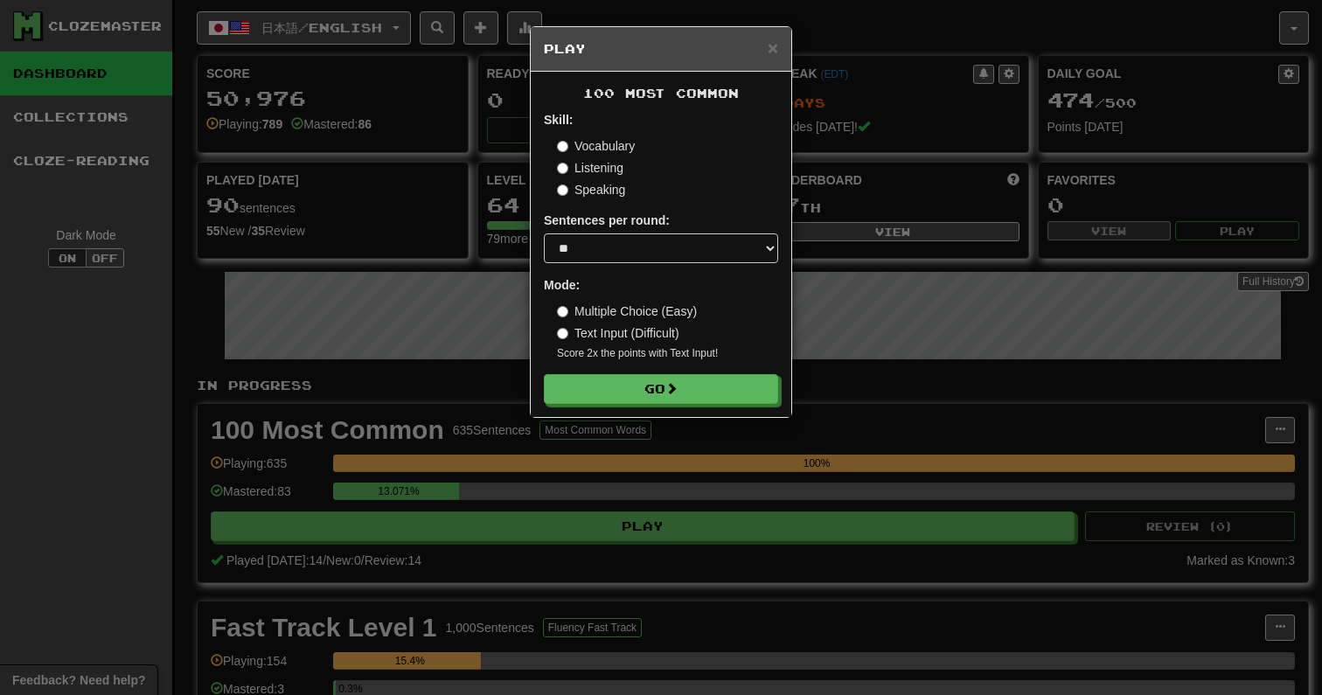
click at [777, 526] on div "× Play 100 Most Common Skill: Vocabulary Listening Speaking Sentences per round…" at bounding box center [661, 347] width 1322 height 695
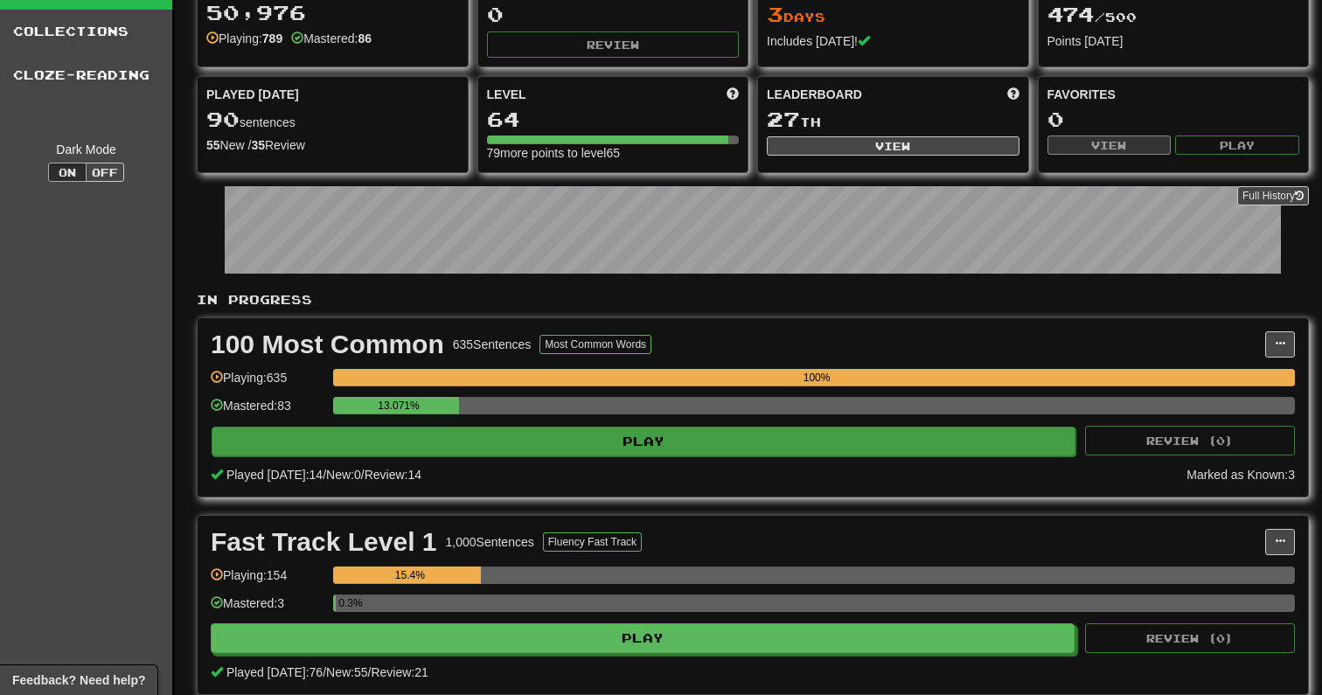
scroll to position [111, 0]
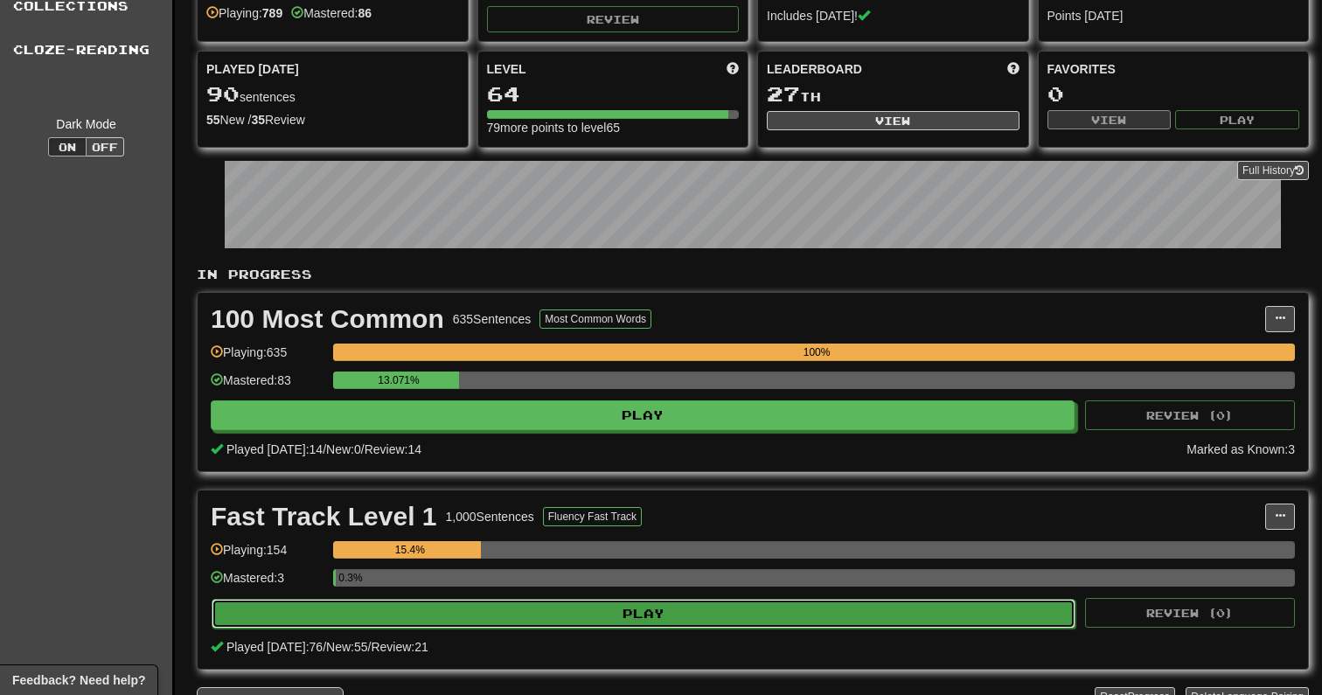
click at [620, 617] on button "Play" at bounding box center [644, 614] width 864 height 30
select select "**"
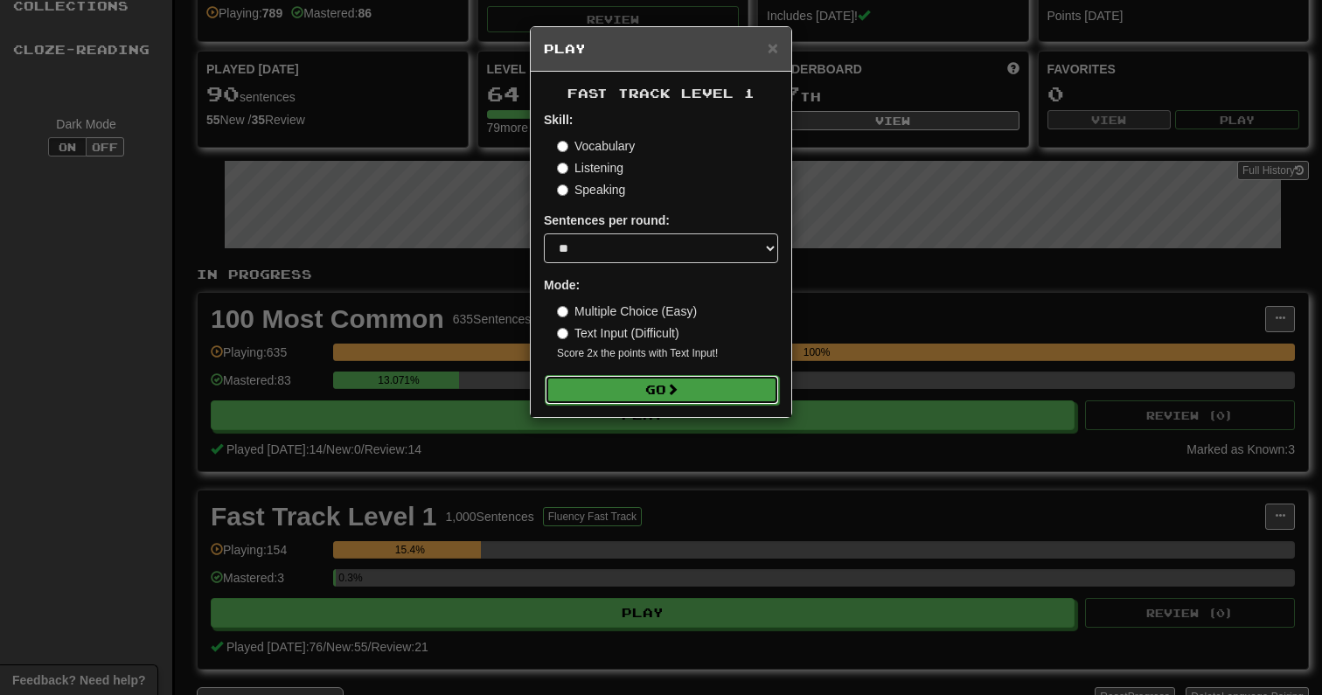
click at [624, 401] on button "Go" at bounding box center [662, 390] width 234 height 30
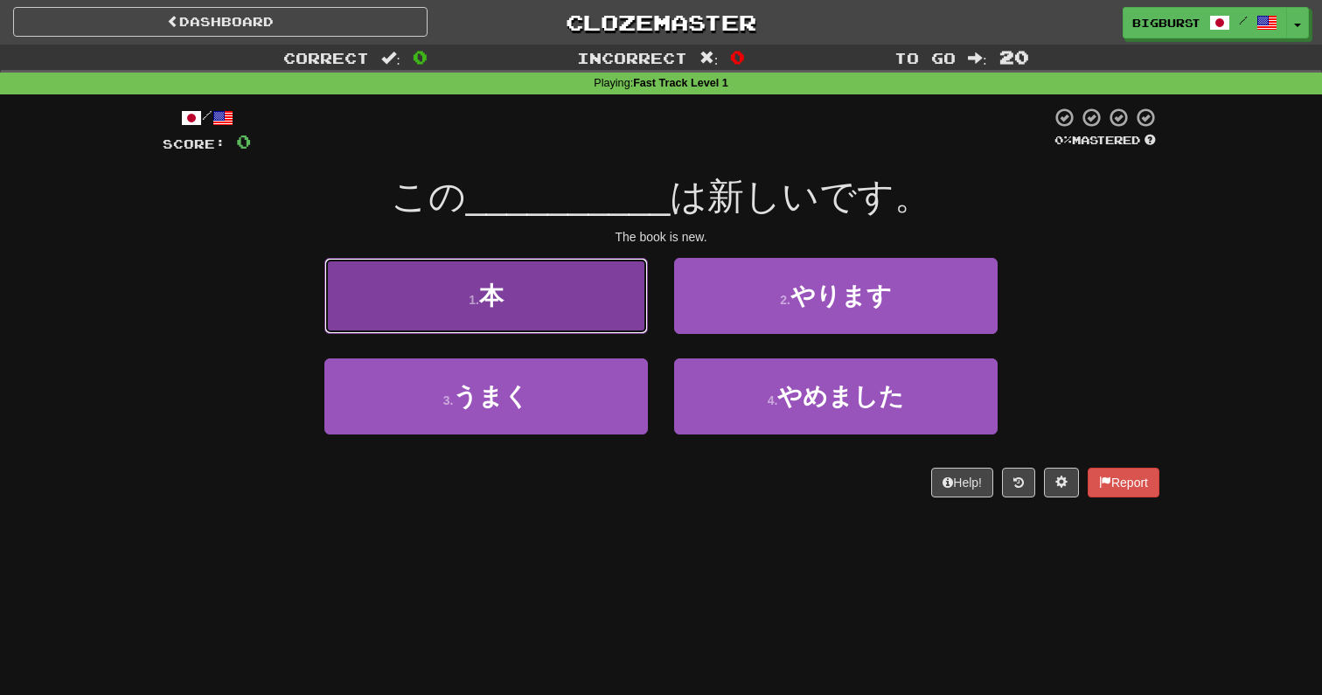
click at [581, 303] on button "1 . 本" at bounding box center [486, 296] width 324 height 76
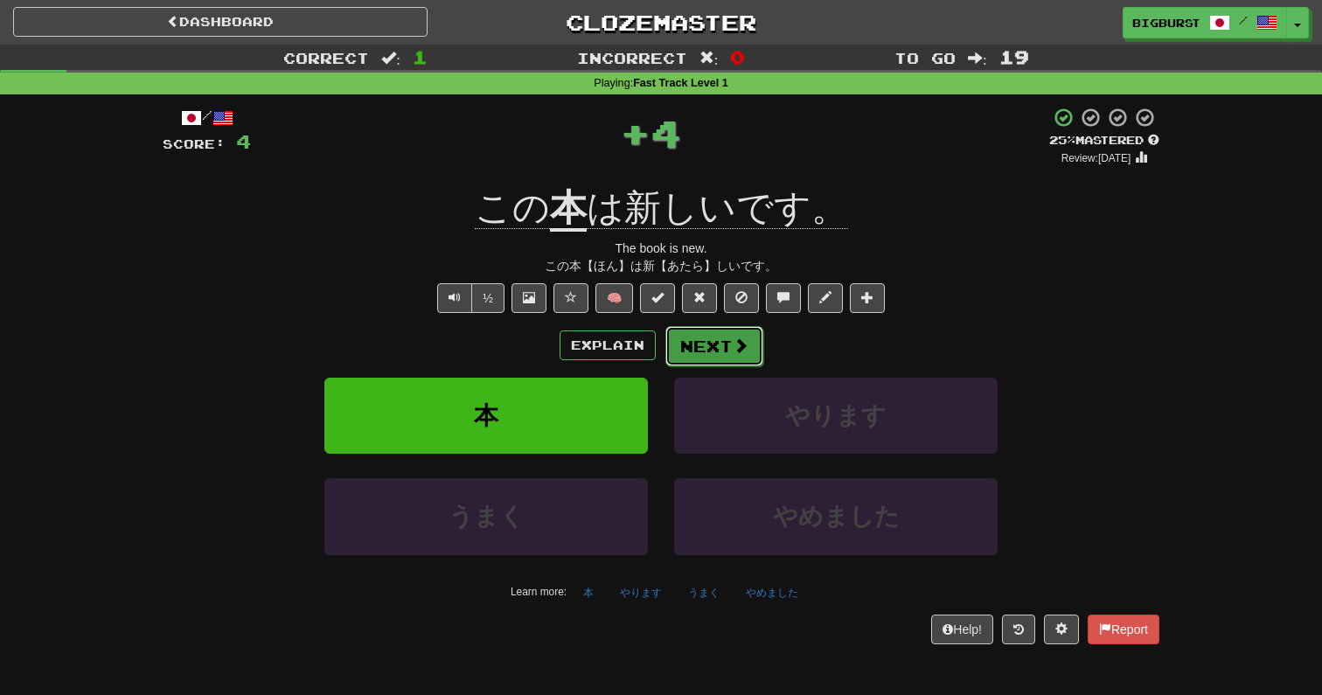
click at [699, 347] on button "Next" at bounding box center [714, 346] width 98 height 40
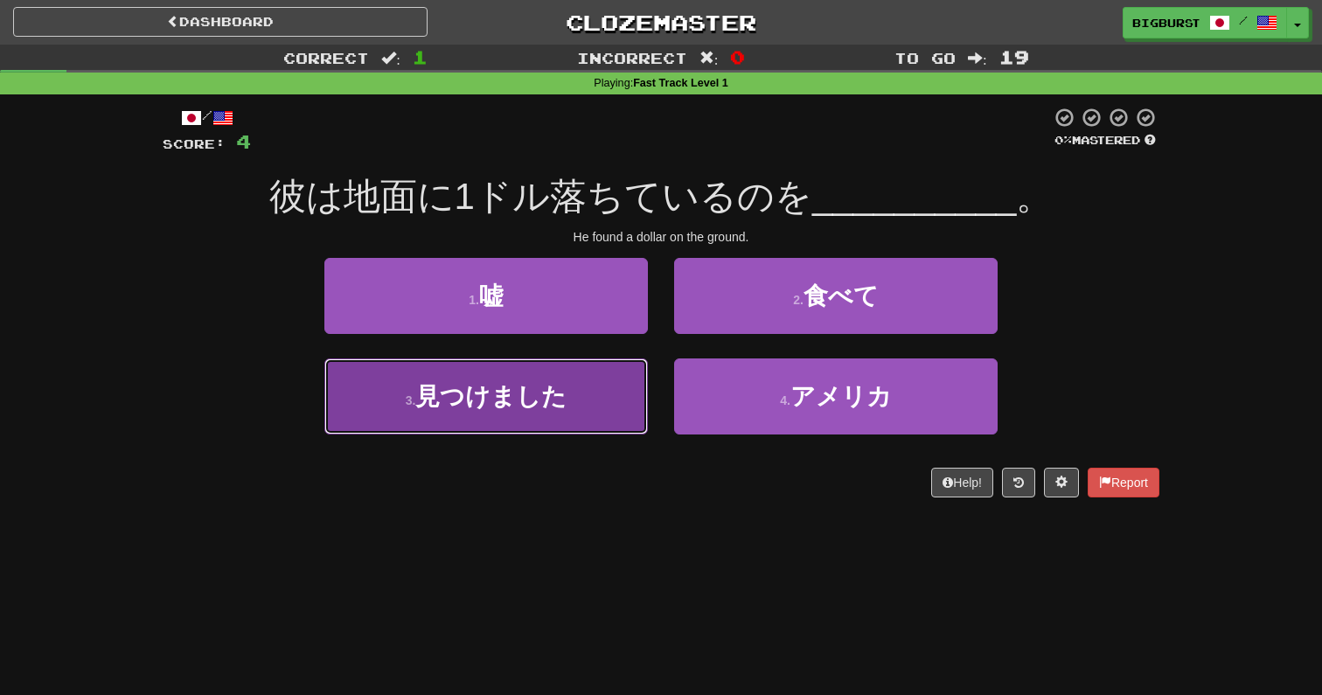
click at [584, 399] on button "3 . 見つけました" at bounding box center [486, 396] width 324 height 76
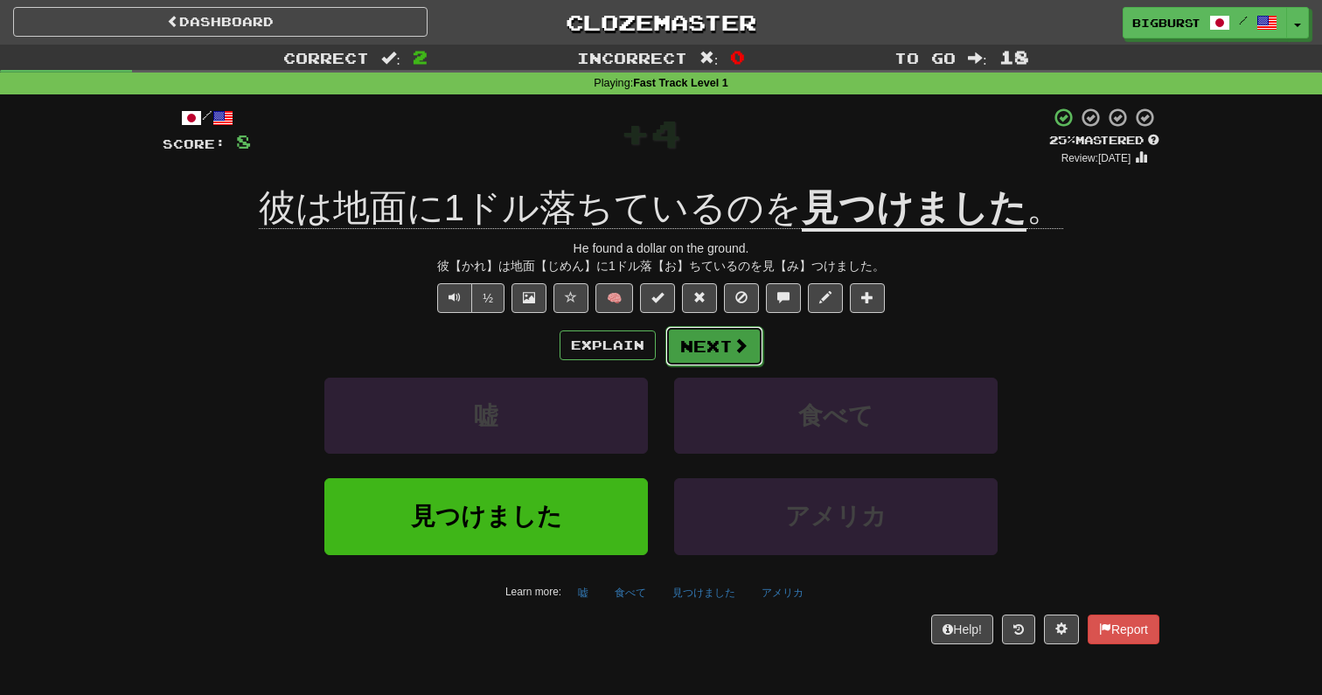
click at [708, 342] on button "Next" at bounding box center [714, 346] width 98 height 40
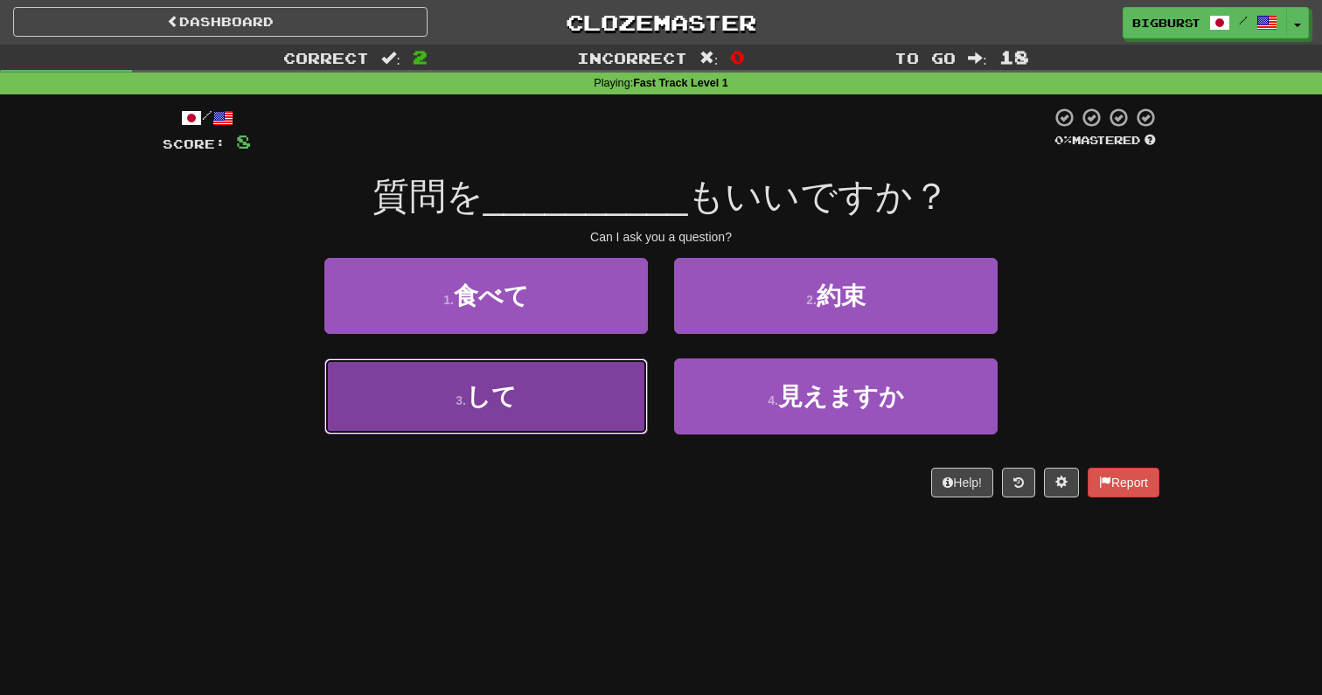
click at [574, 400] on button "3 . して" at bounding box center [486, 396] width 324 height 76
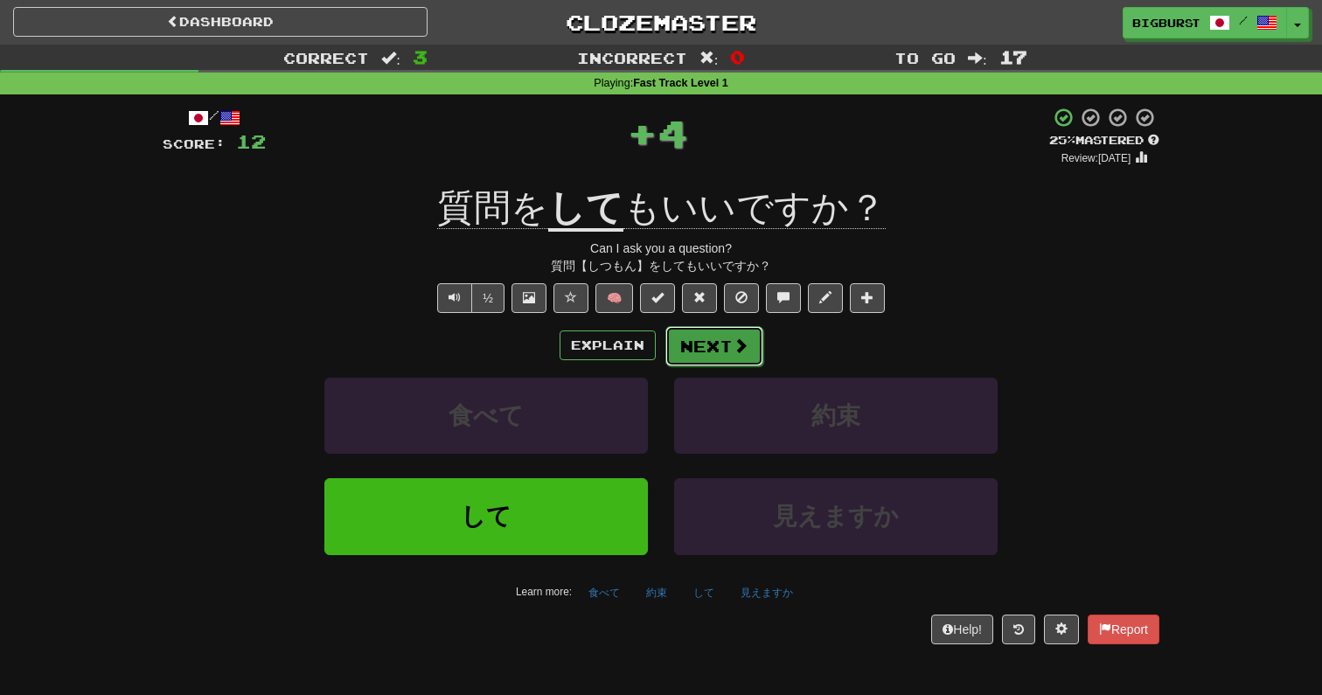
click at [713, 342] on button "Next" at bounding box center [714, 346] width 98 height 40
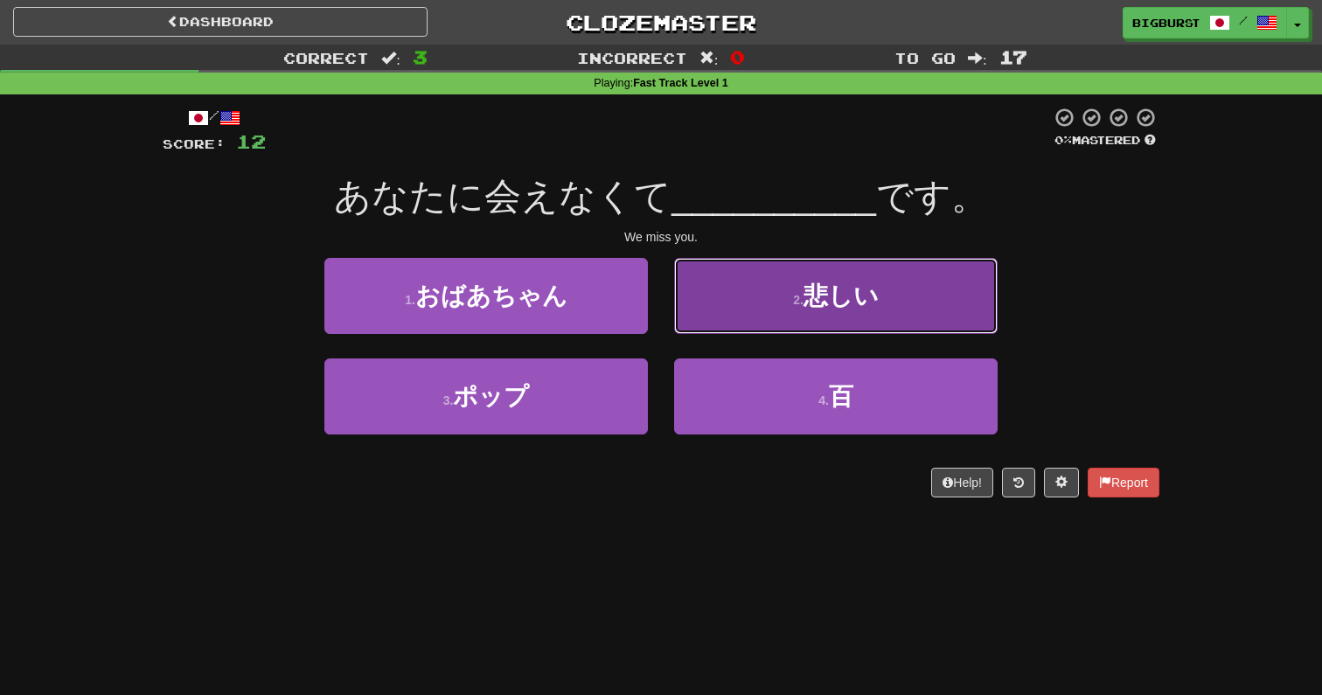
click at [783, 315] on button "2 . 悲しい" at bounding box center [836, 296] width 324 height 76
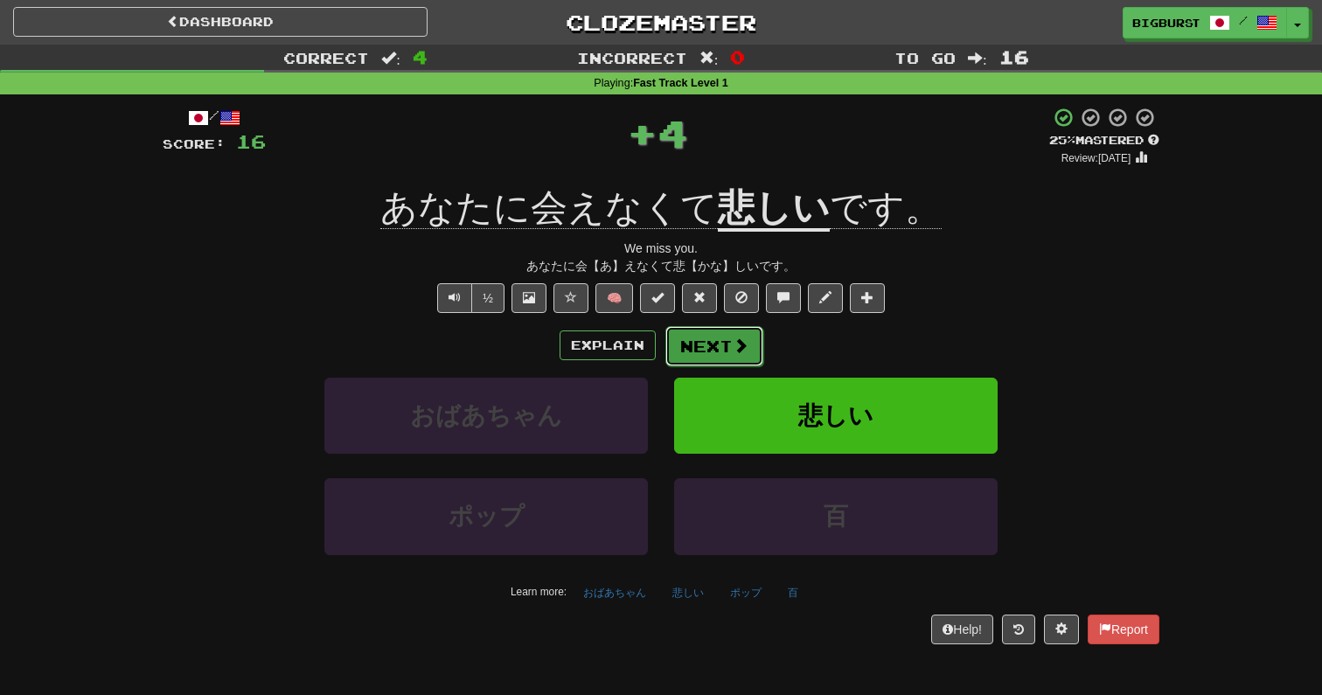
click at [695, 340] on button "Next" at bounding box center [714, 346] width 98 height 40
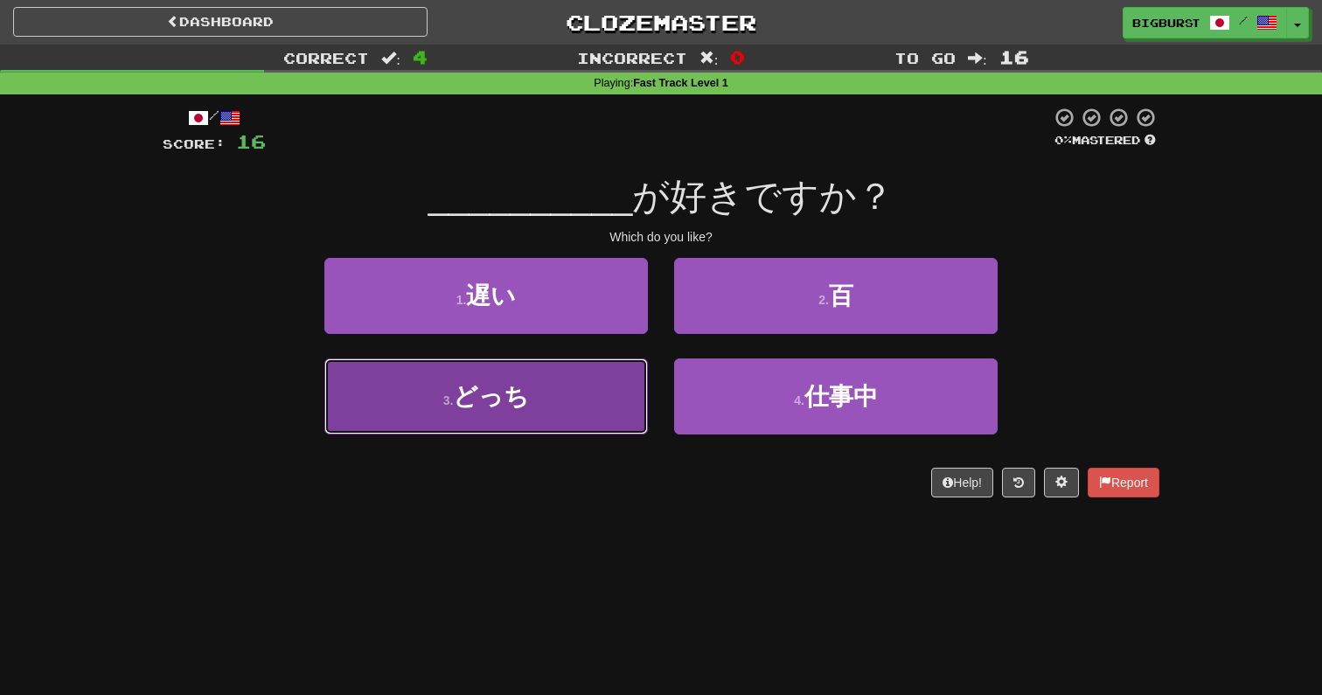
click at [574, 402] on button "3 . どっち" at bounding box center [486, 396] width 324 height 76
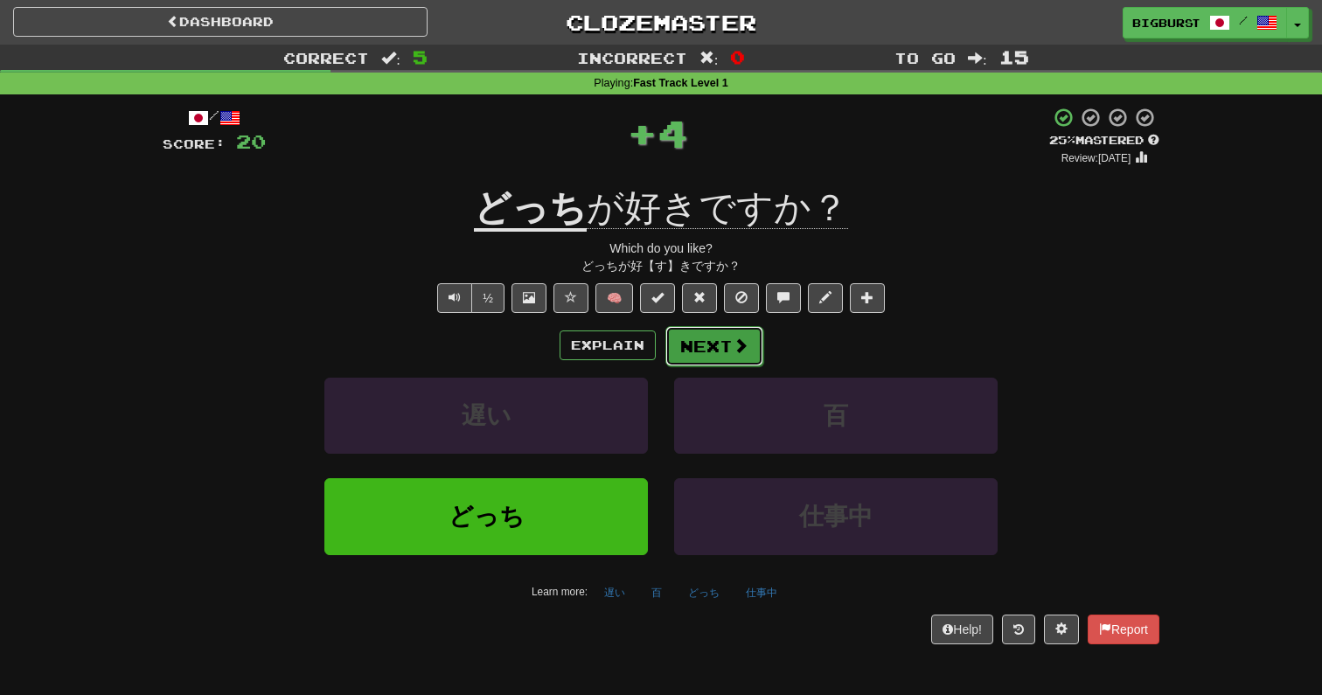
click at [711, 348] on button "Next" at bounding box center [714, 346] width 98 height 40
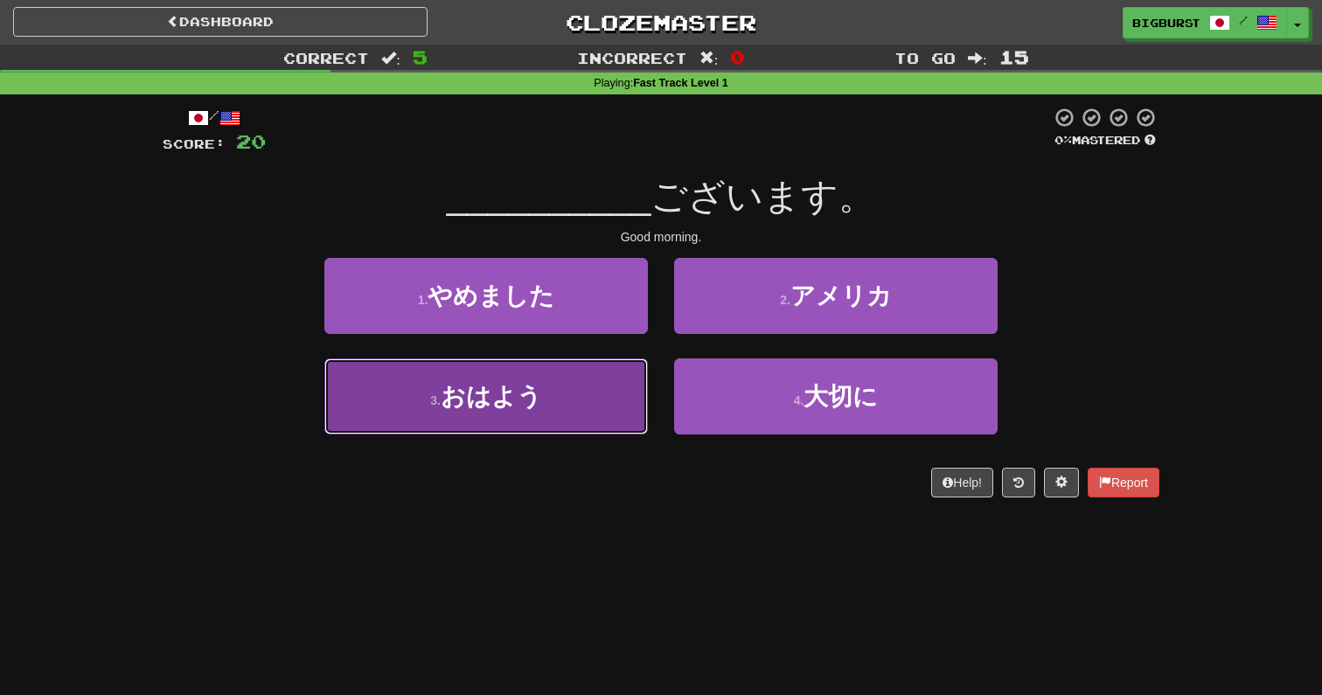
click at [589, 422] on button "3 . おはよう" at bounding box center [486, 396] width 324 height 76
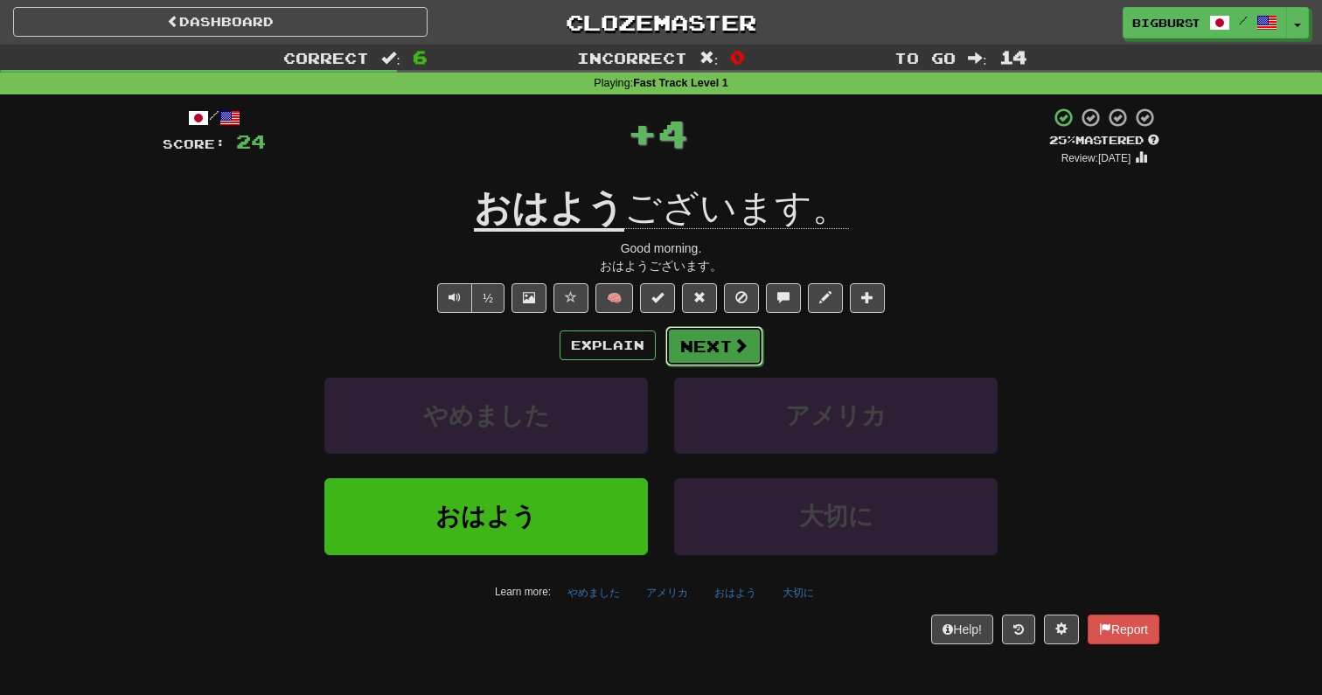
click at [711, 345] on button "Next" at bounding box center [714, 346] width 98 height 40
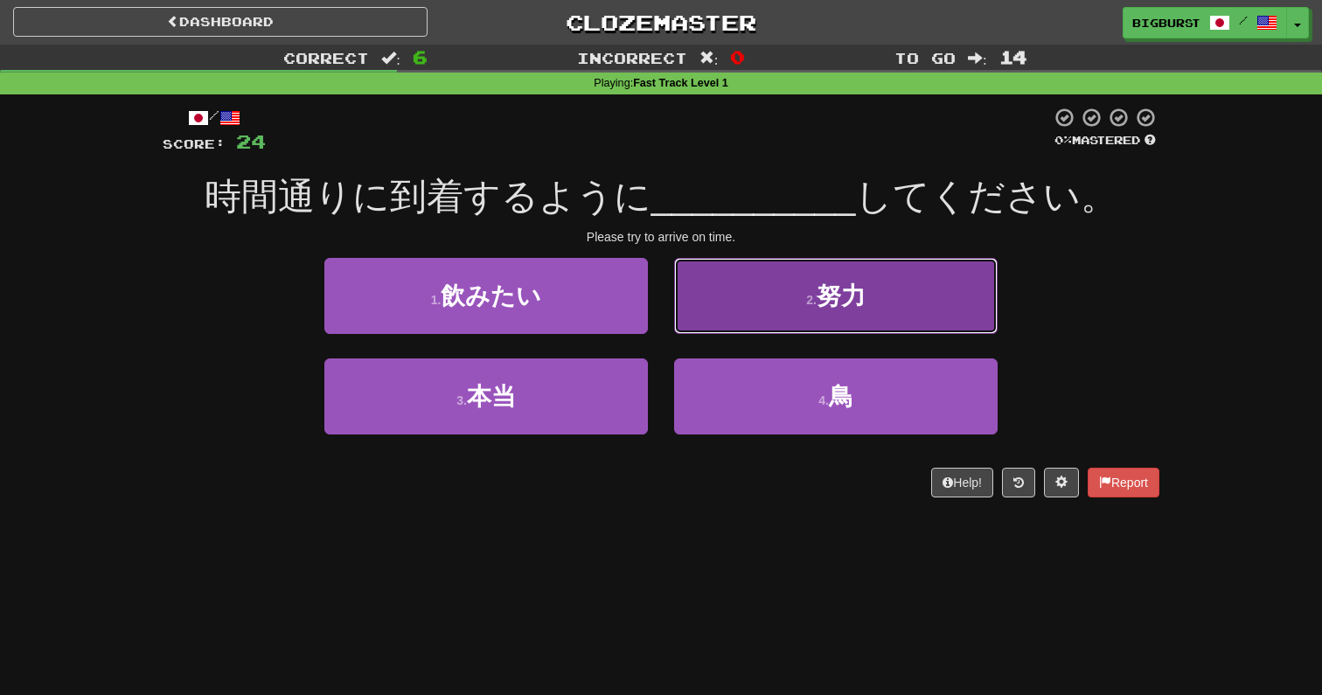
click at [762, 307] on button "2 . 努力" at bounding box center [836, 296] width 324 height 76
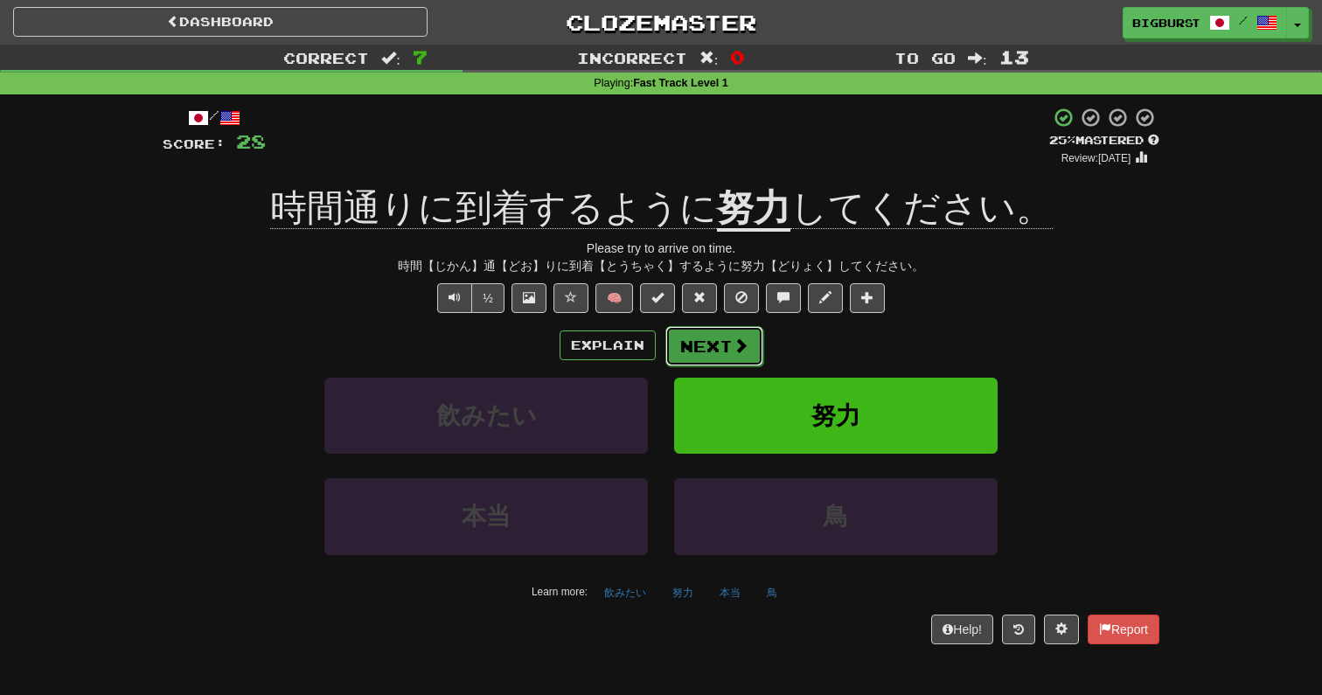
click at [715, 347] on button "Next" at bounding box center [714, 346] width 98 height 40
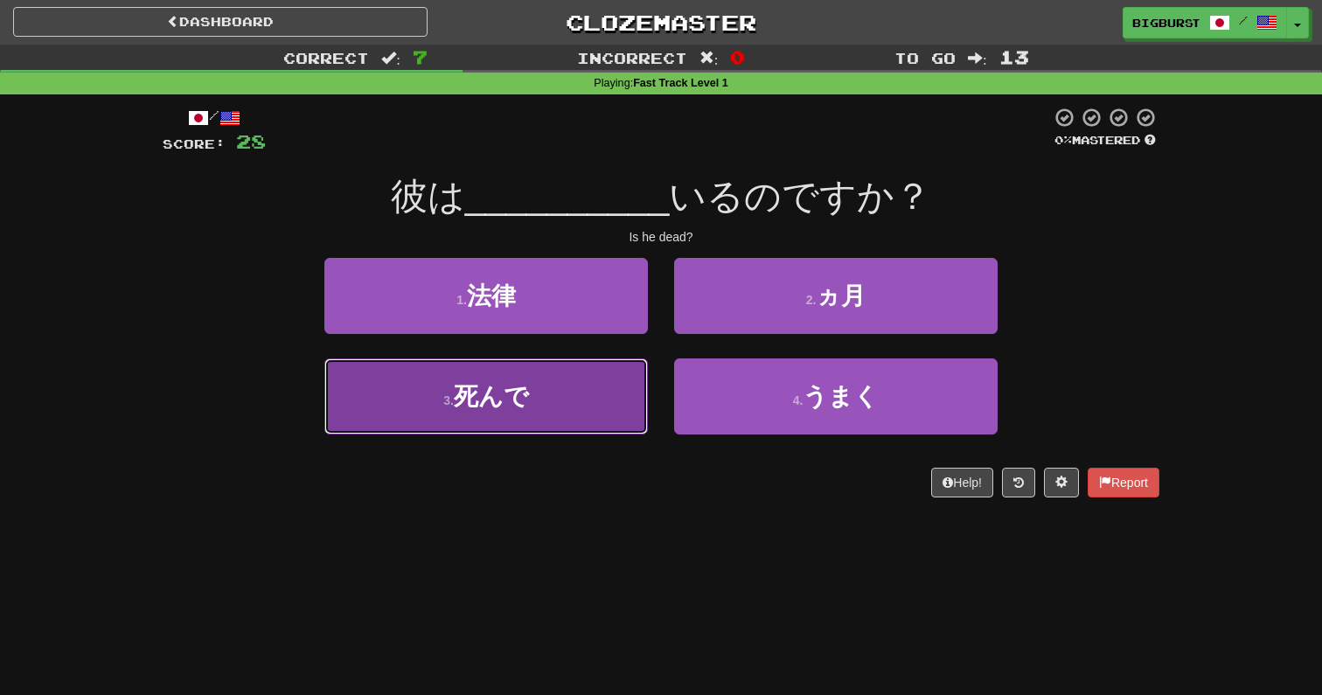
click at [580, 407] on button "3 . 死んで" at bounding box center [486, 396] width 324 height 76
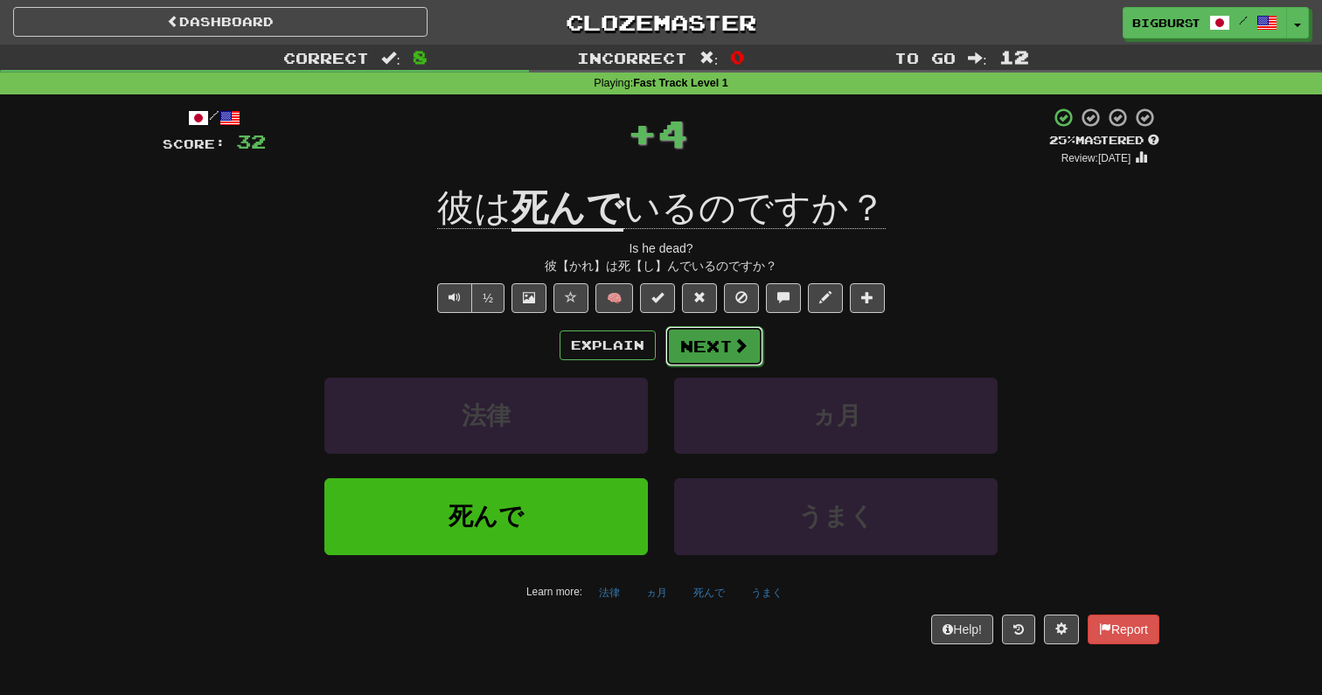
click at [749, 328] on button "Next" at bounding box center [714, 346] width 98 height 40
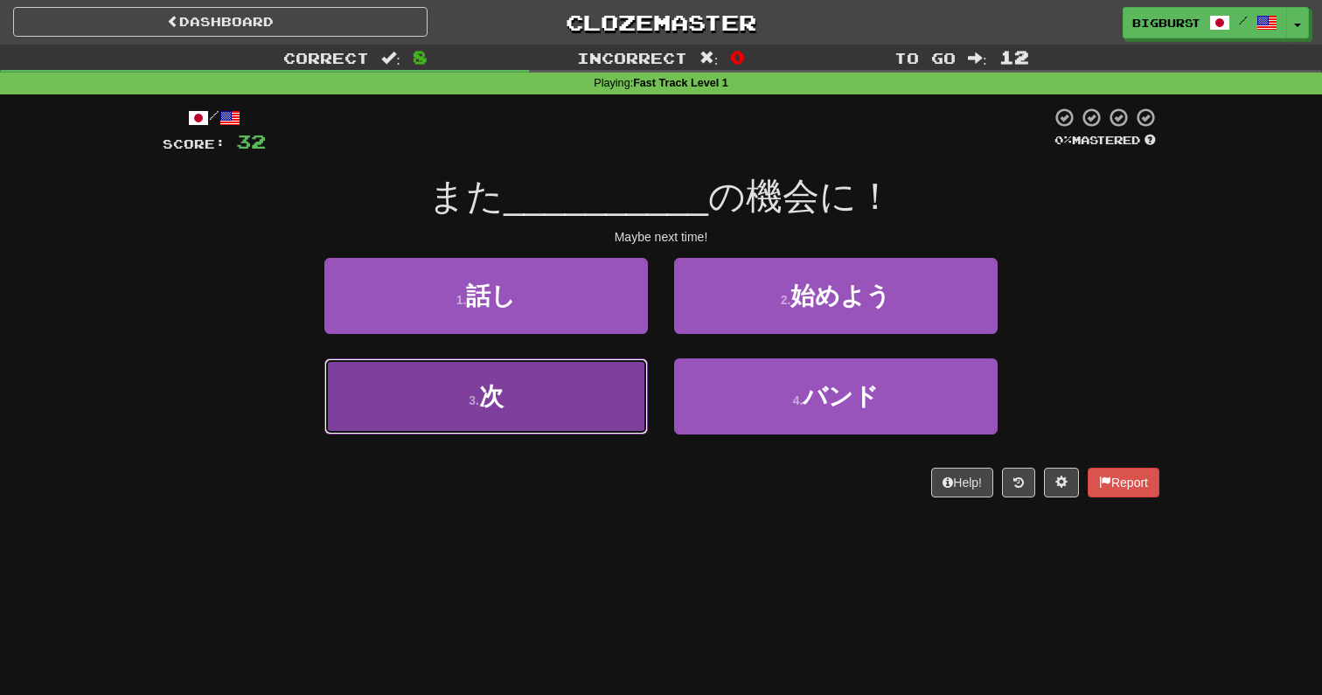
click at [555, 399] on button "3 . 次" at bounding box center [486, 396] width 324 height 76
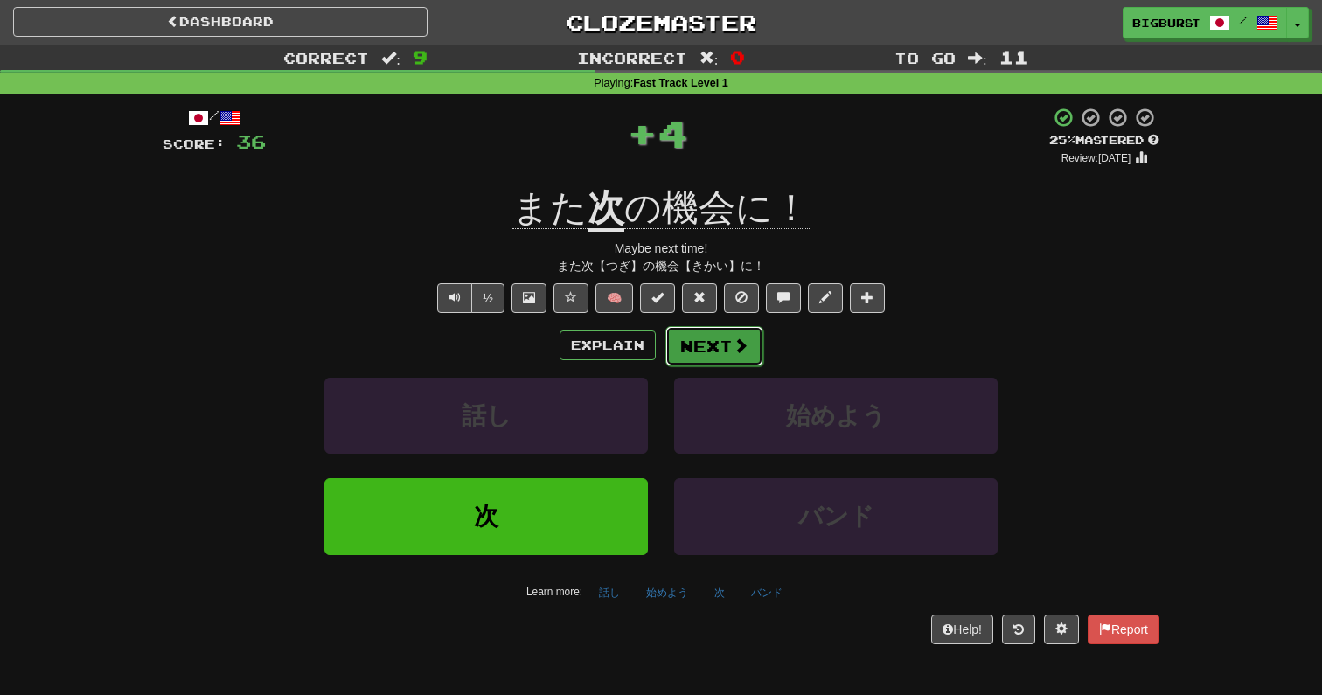
click at [684, 333] on button "Next" at bounding box center [714, 346] width 98 height 40
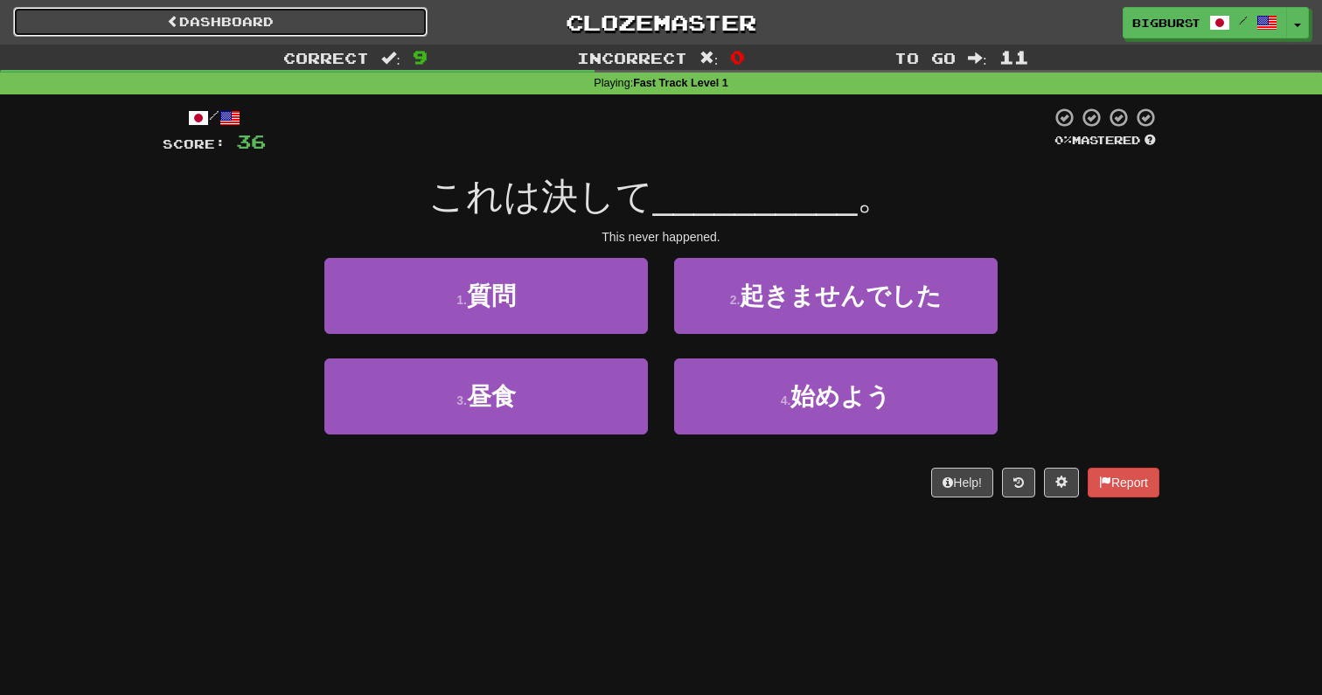
click at [357, 24] on link "Dashboard" at bounding box center [220, 22] width 414 height 30
